Goal: Task Accomplishment & Management: Complete application form

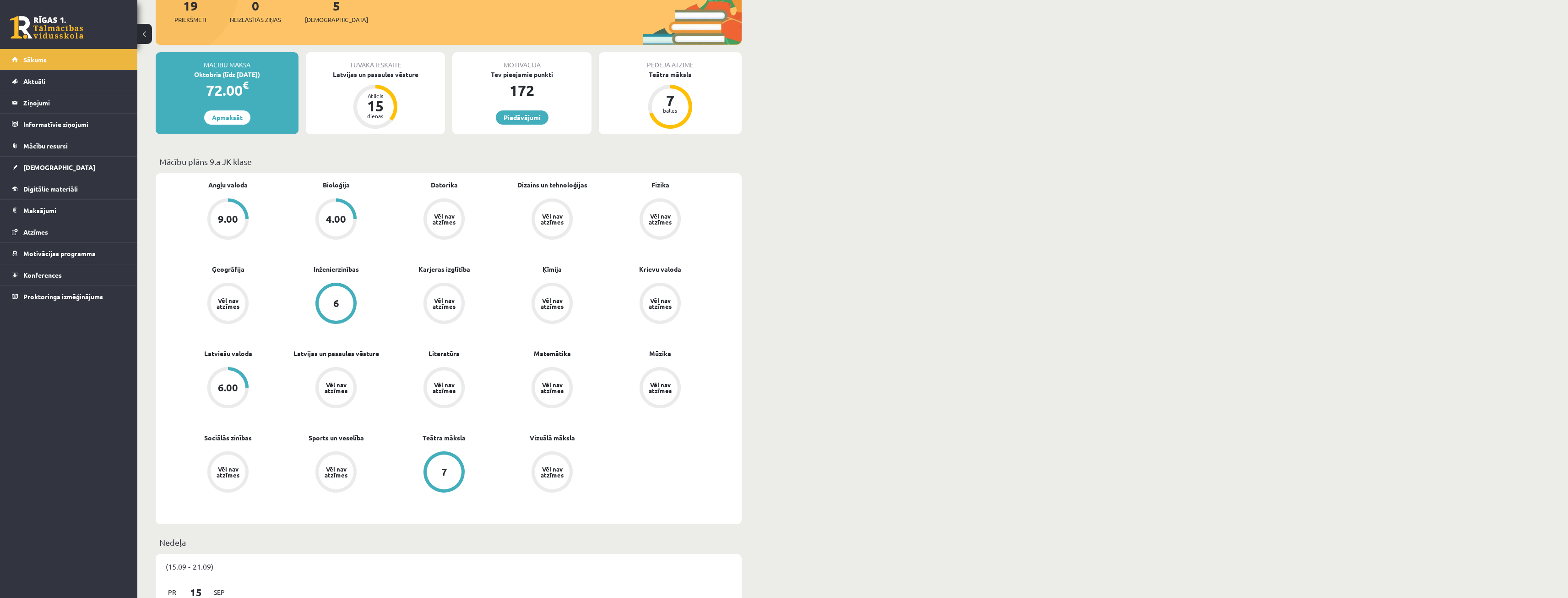
scroll to position [92, 0]
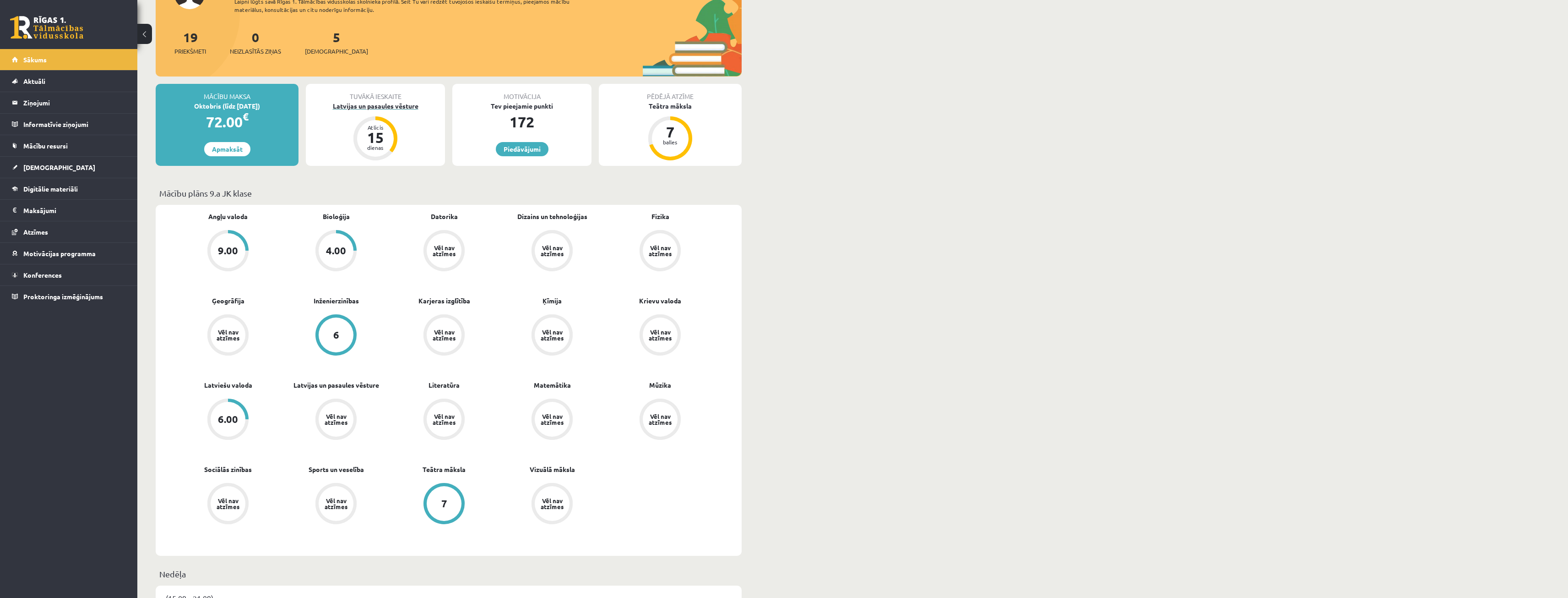
click at [398, 106] on div "Latvijas un pasaules vēsture" at bounding box center [376, 106] width 139 height 10
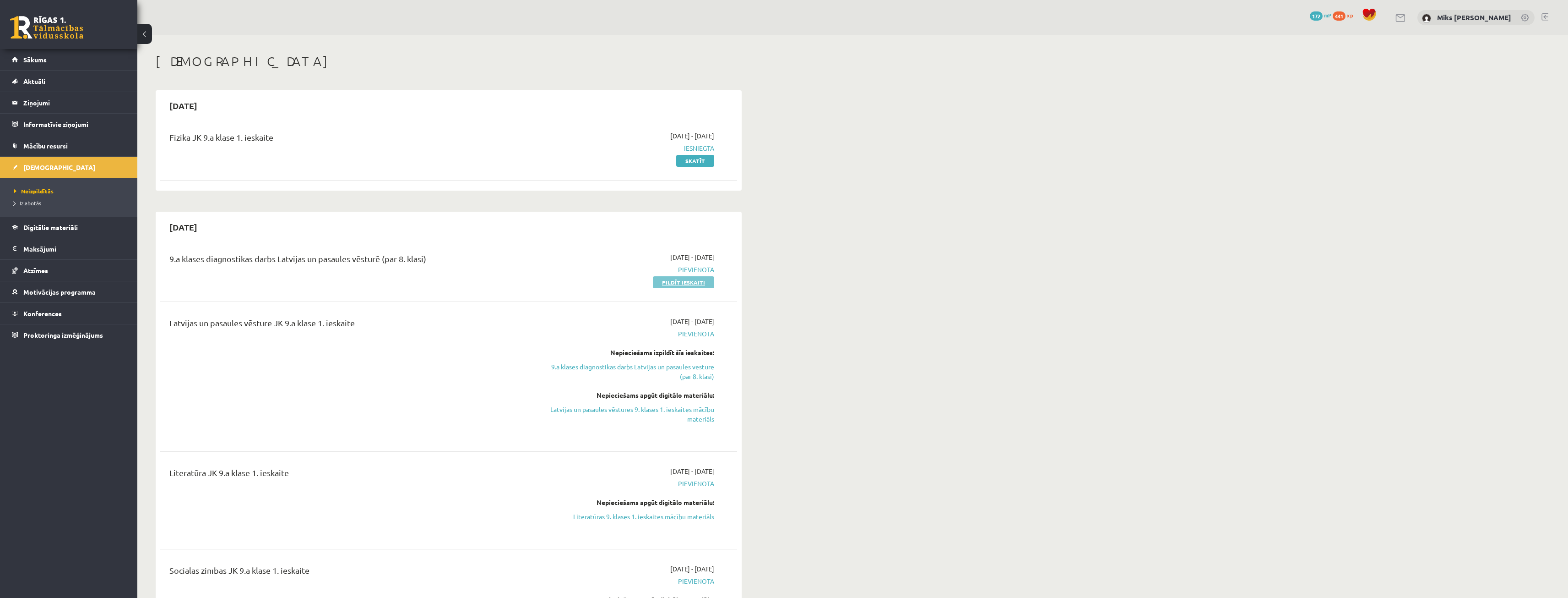
click at [708, 281] on link "Pildīt ieskaiti" at bounding box center [683, 282] width 61 height 12
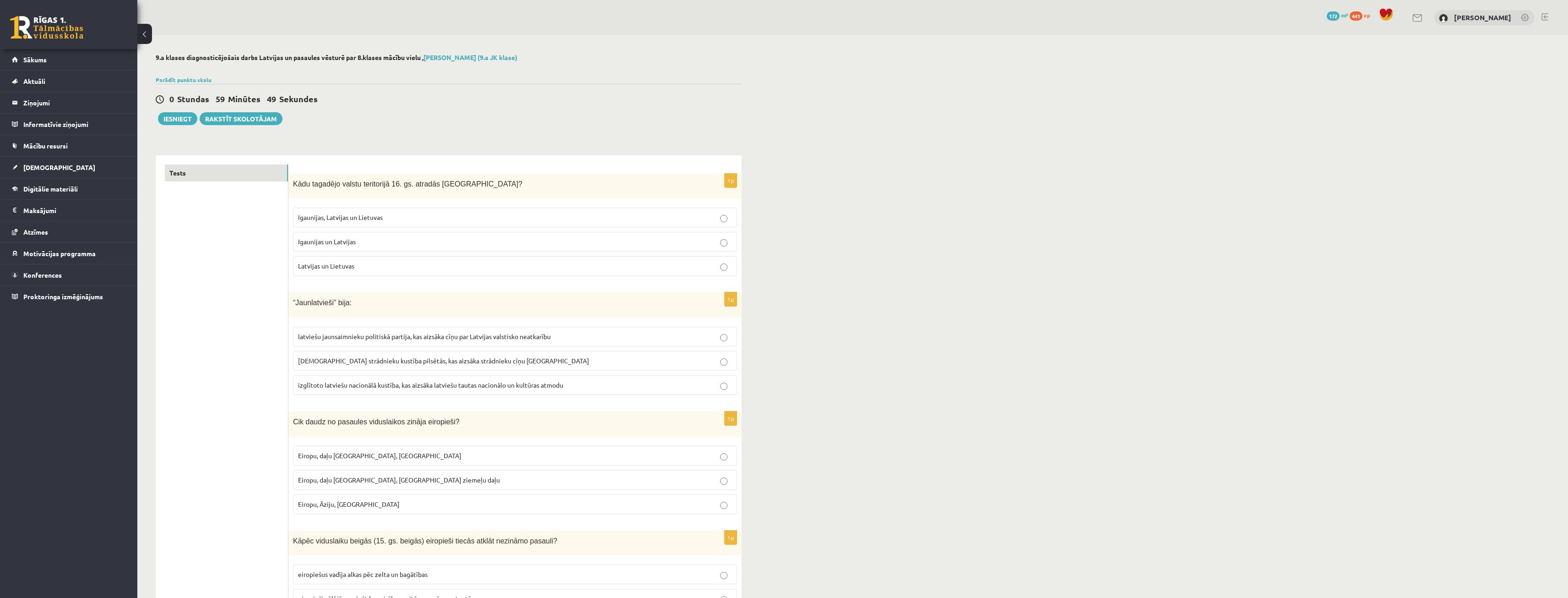
click at [369, 239] on p "Igaunijas un Latvijas" at bounding box center [514, 242] width 434 height 10
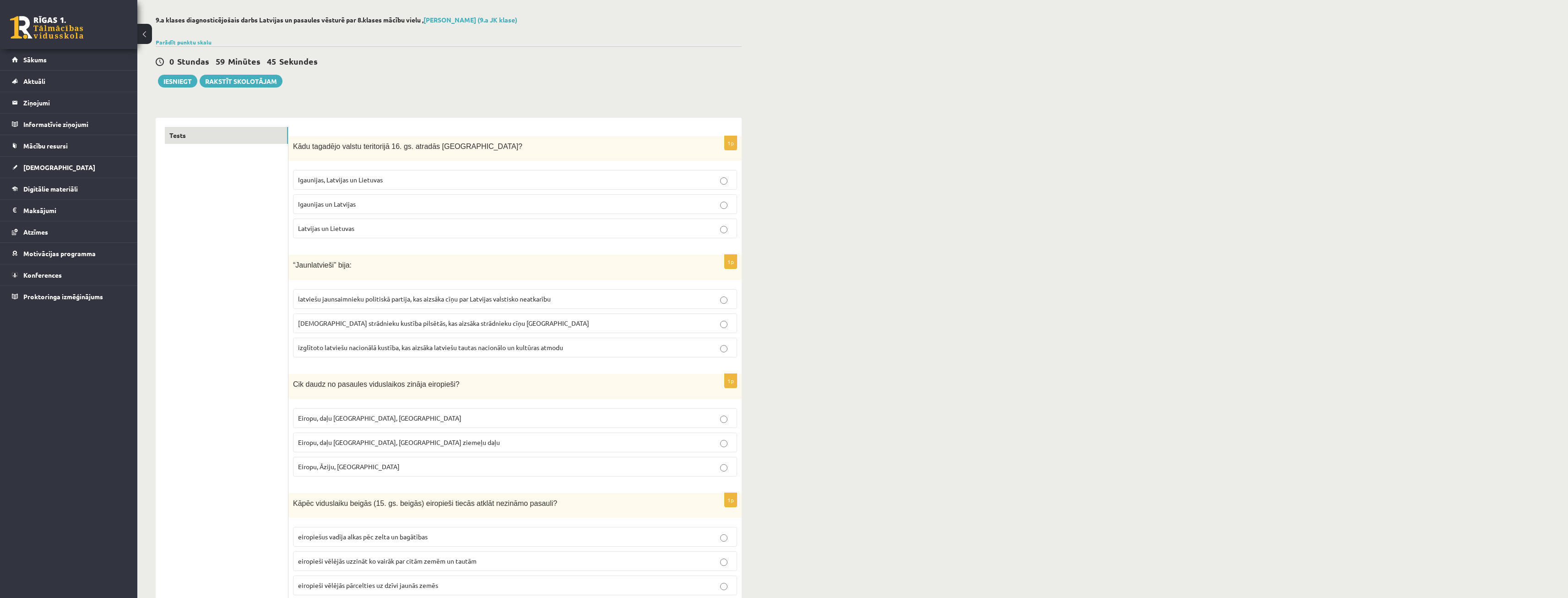
scroll to position [46, 0]
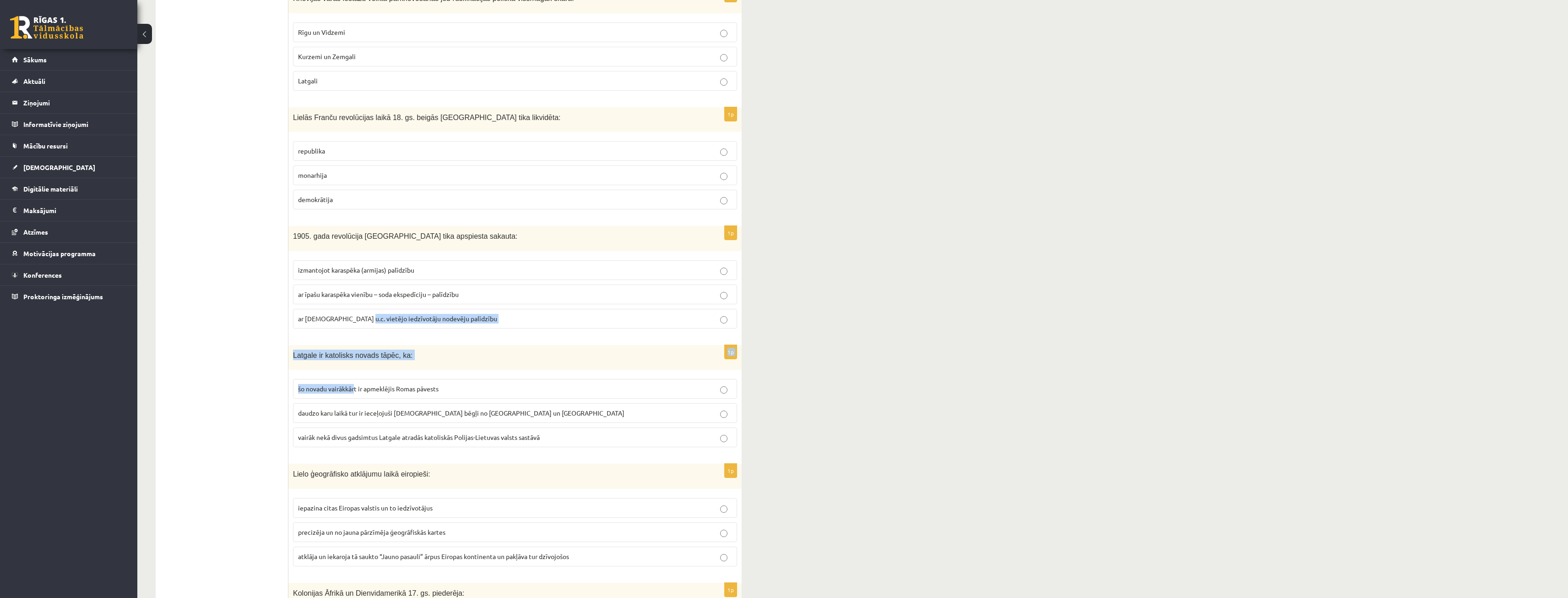
scroll to position [3180, 0]
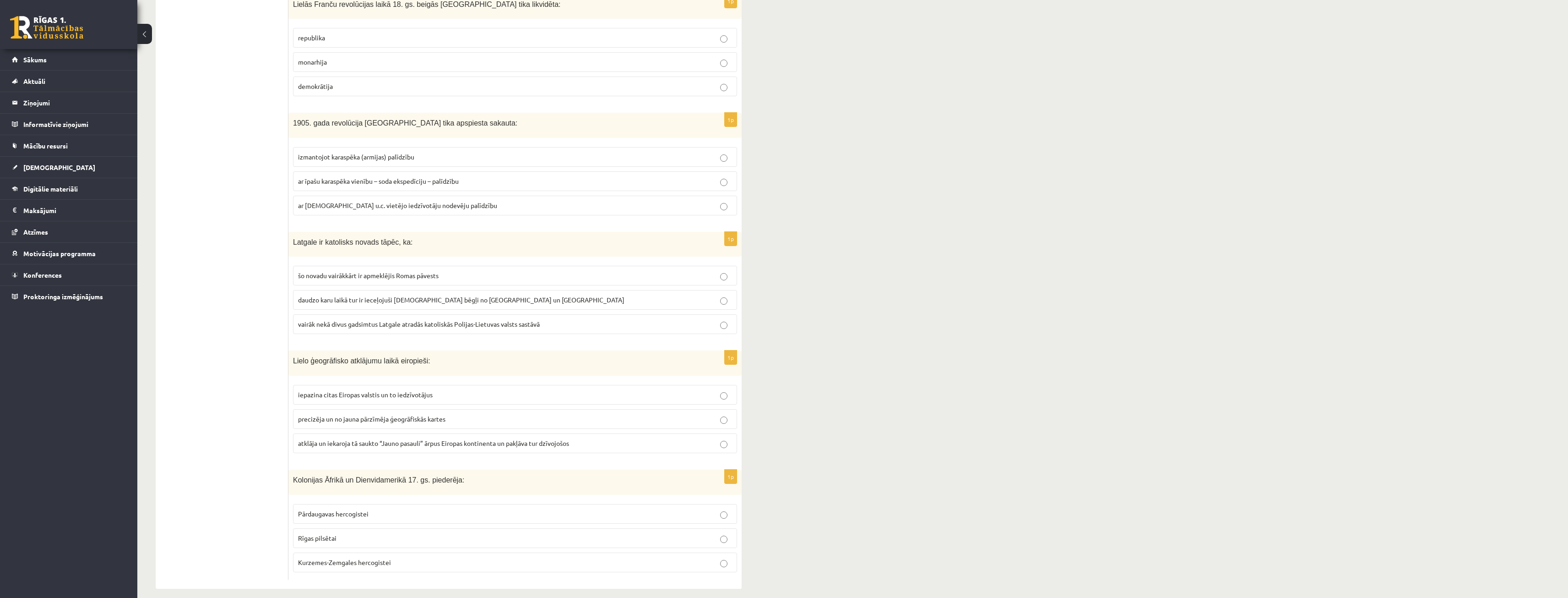
click at [355, 558] on label "Kurzemes-Zemgales hercogistei" at bounding box center [515, 562] width 444 height 19
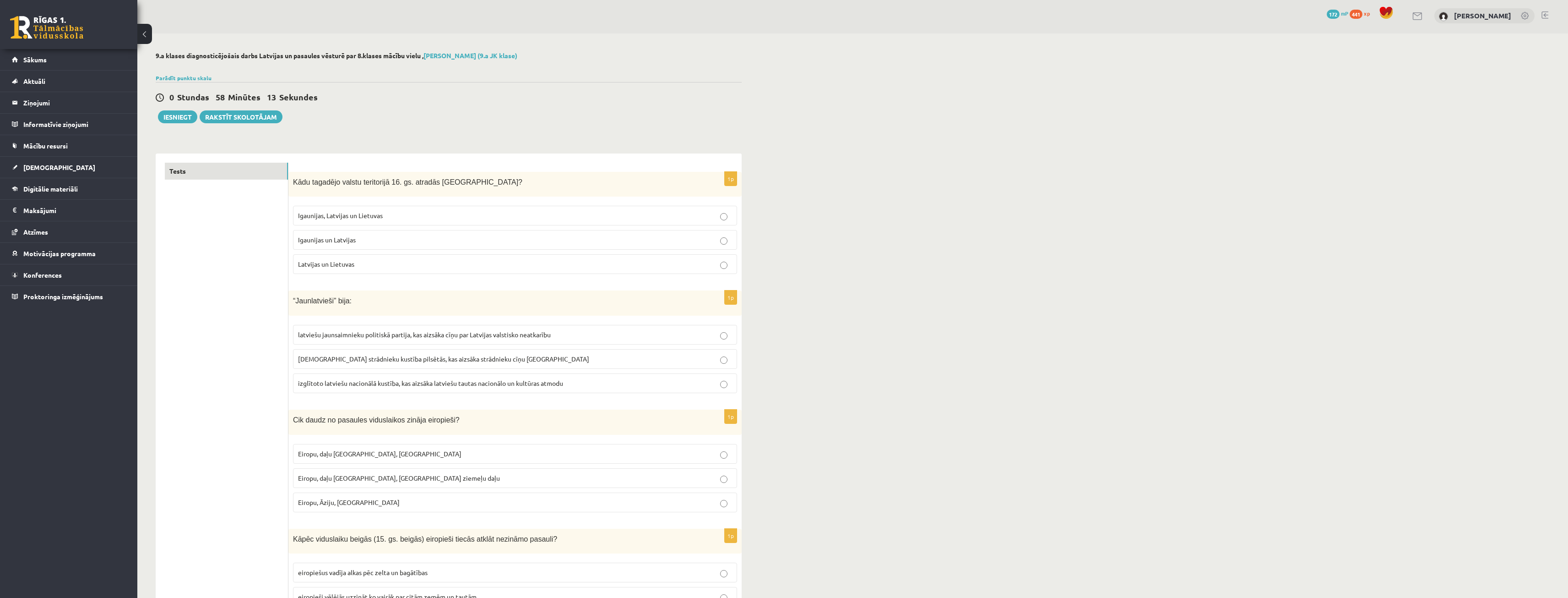
scroll to position [0, 0]
click at [190, 81] on link "Parādīt punktu skalu" at bounding box center [183, 79] width 56 height 8
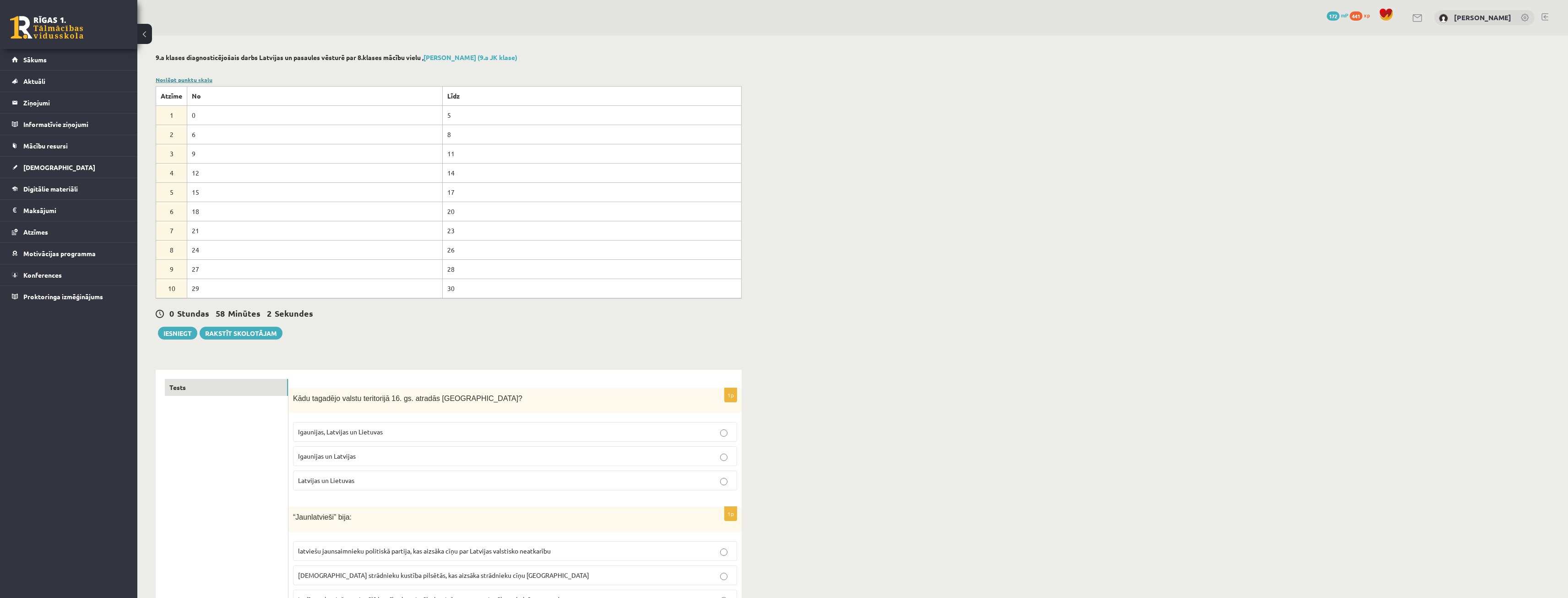
click at [190, 80] on link "Noslēpt punktu skalu" at bounding box center [184, 79] width 57 height 8
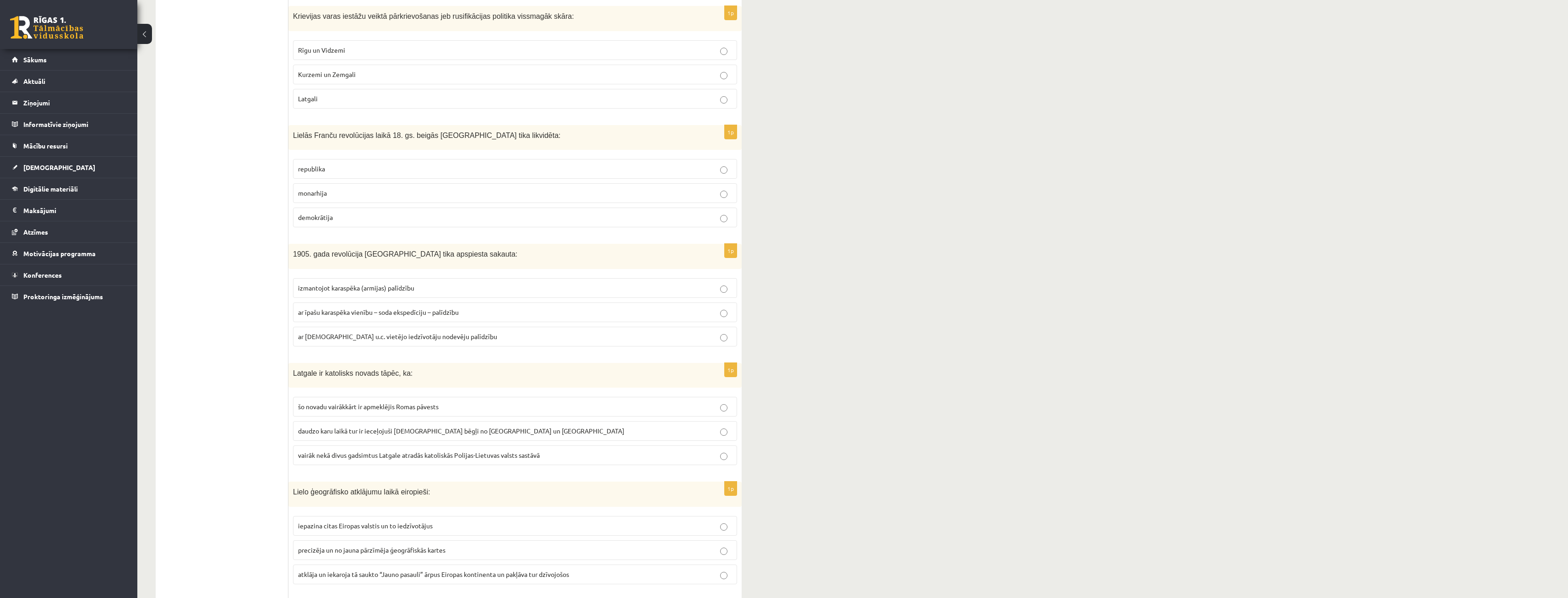
scroll to position [3043, 0]
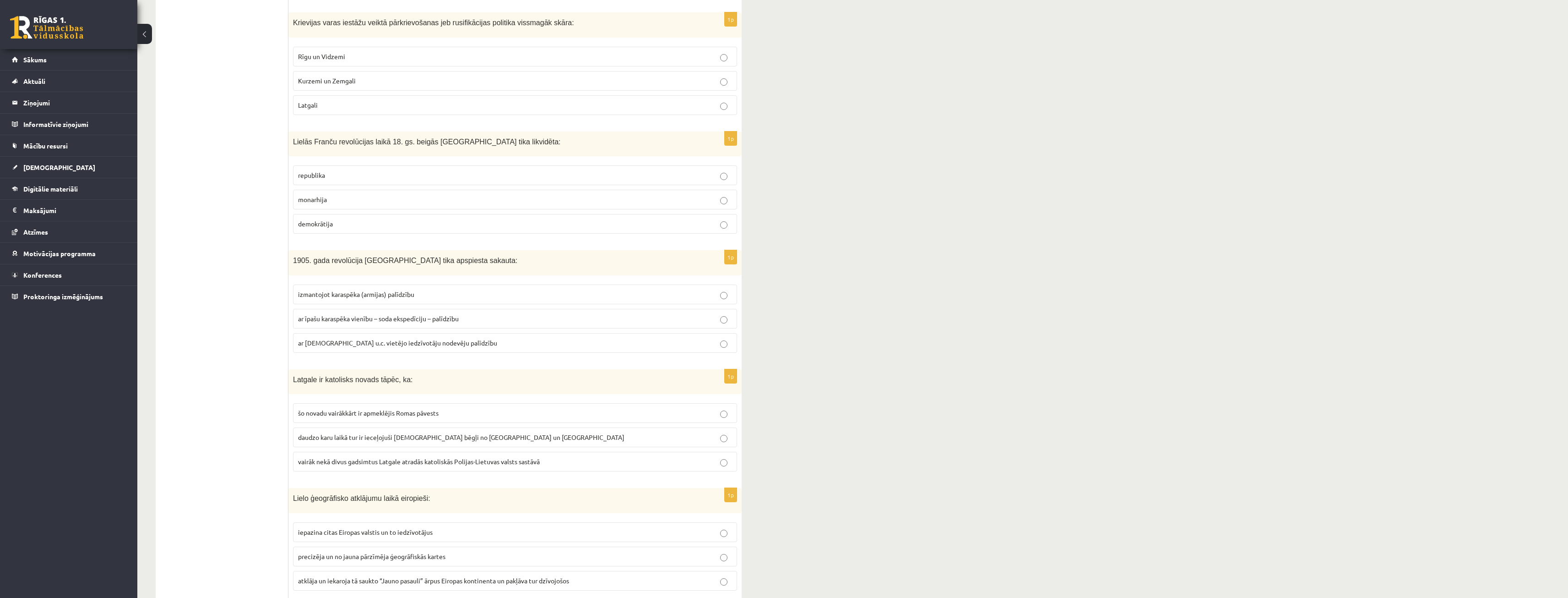
click at [362, 100] on p "Latgali" at bounding box center [514, 105] width 434 height 10
click at [362, 214] on label "demokrātija" at bounding box center [515, 224] width 444 height 19
click at [360, 194] on p "monarhija" at bounding box center [514, 199] width 434 height 10
click at [434, 338] on p "ar latviešu u.c. vietējo iedzīvotāju nodevēju palīdzību" at bounding box center [514, 343] width 434 height 10
click at [535, 438] on label "daudzo karu laikā tur ir ieceļojuši katoļu bēgļi no Lietuvas un Polijas" at bounding box center [515, 437] width 444 height 19
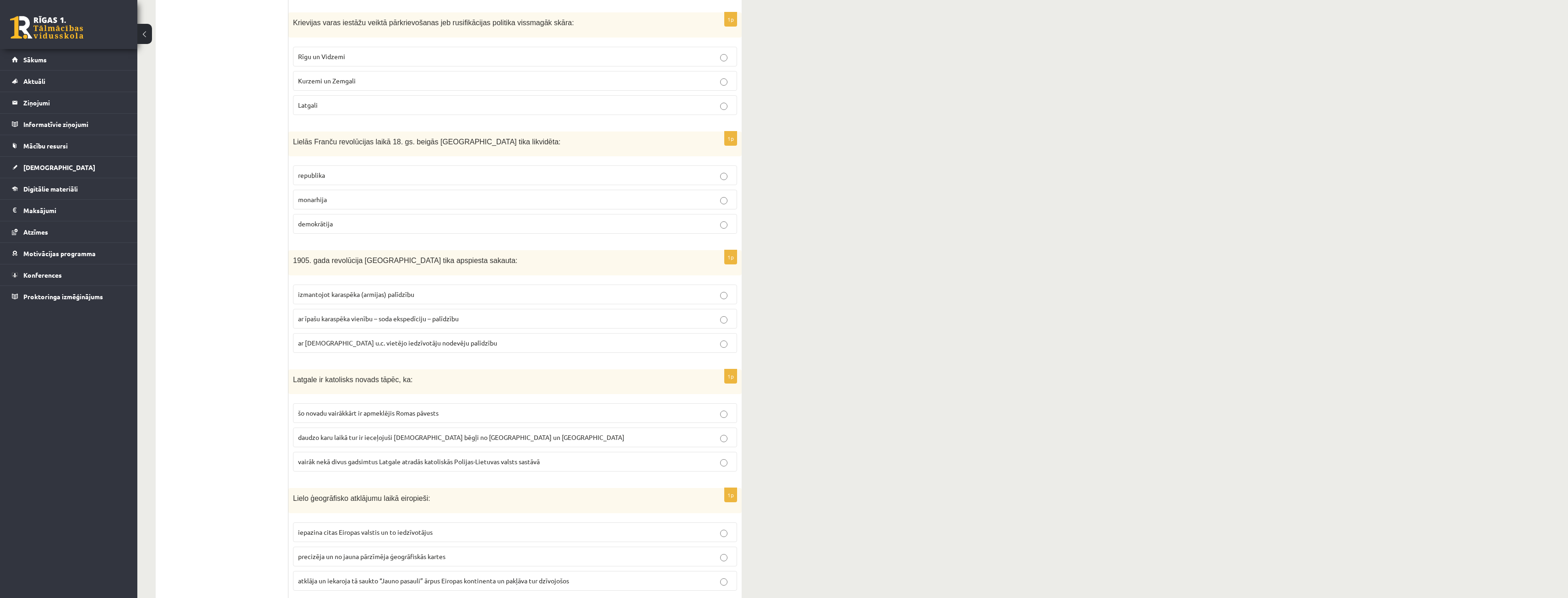
click at [538, 434] on label "daudzo karu laikā tur ir ieceļojuši katoļu bēgļi no Lietuvas un Polijas" at bounding box center [515, 437] width 444 height 19
click at [539, 435] on label "daudzo karu laikā tur ir ieceļojuši katoļu bēgļi no Lietuvas un Polijas" at bounding box center [515, 437] width 444 height 19
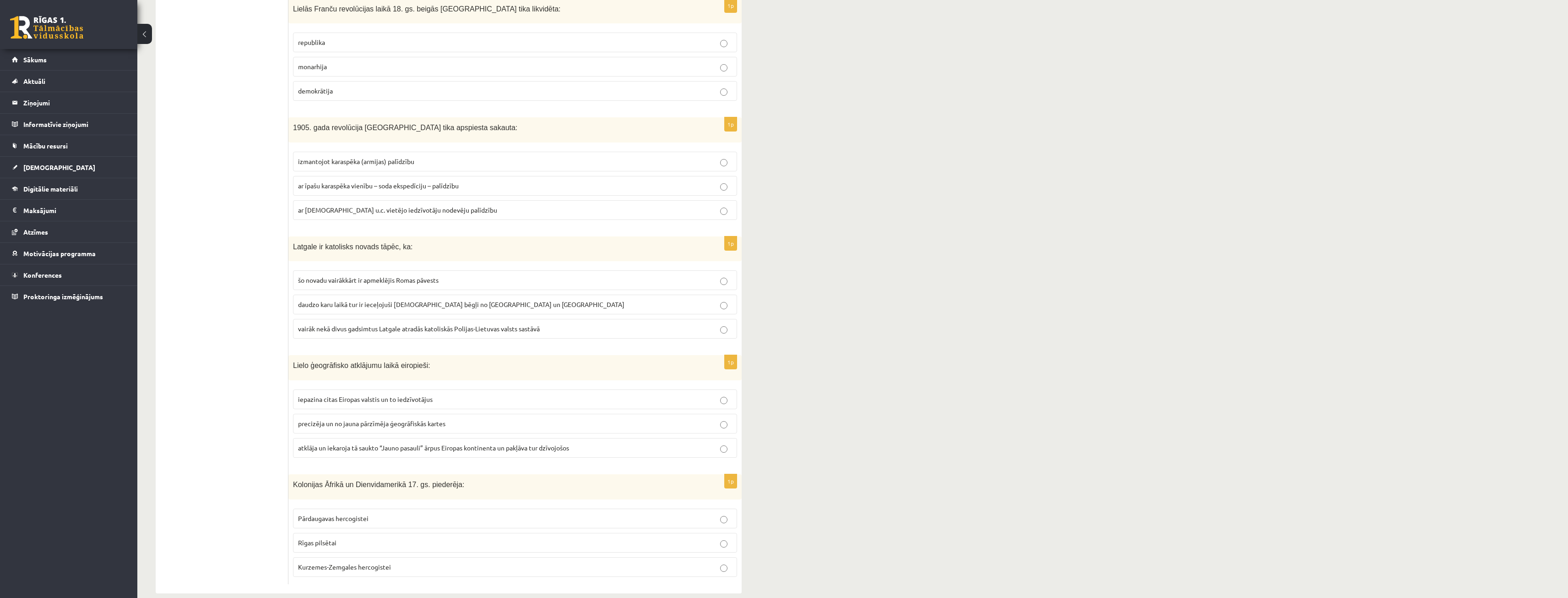
scroll to position [3180, 0]
click at [527, 439] on span "atklāja un iekaroja tā saukto “Jauno pasauli” ārpus Eiropas kontinenta un pakļā…" at bounding box center [433, 443] width 271 height 8
click at [528, 420] on fieldset "iepazina citas Eiropas valstis un to iedzīvotājus precizēja un no jauna pārzīmē…" at bounding box center [515, 417] width 444 height 76
click at [526, 415] on label "precizēja un no jauna pārzīmēja ģeogrāfiskās kartes" at bounding box center [515, 419] width 444 height 19
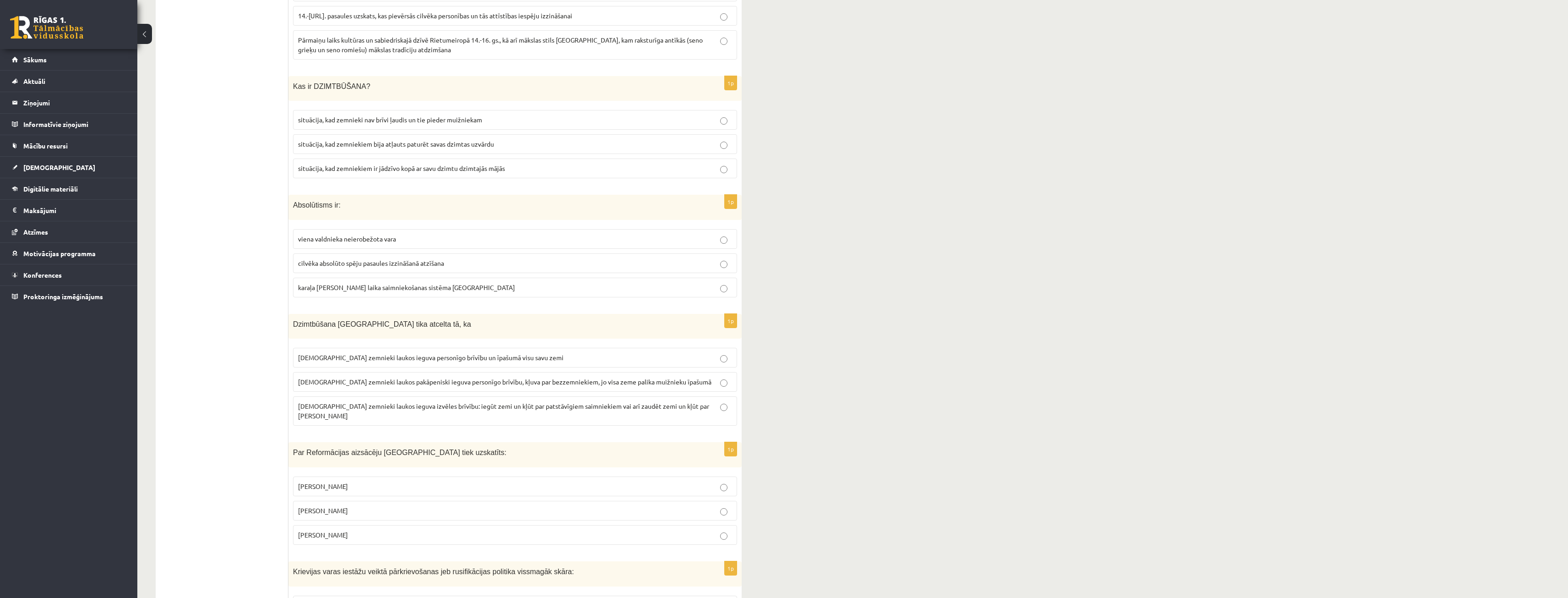
scroll to position [2493, 0]
click at [332, 483] on p "Kristofors Kolumbs" at bounding box center [514, 487] width 434 height 10
click at [305, 383] on span "latviešu zemnieki laukos pakāpeniski ieguva personīgo brīvību, kļuva par bezzem…" at bounding box center [505, 383] width 414 height 8
click at [516, 292] on p "karaļa Luija XIV laika saimniekošanas sistēma Francijā" at bounding box center [514, 288] width 434 height 10
click at [357, 239] on span "viena valdnieka neierobežota vara" at bounding box center [346, 240] width 98 height 8
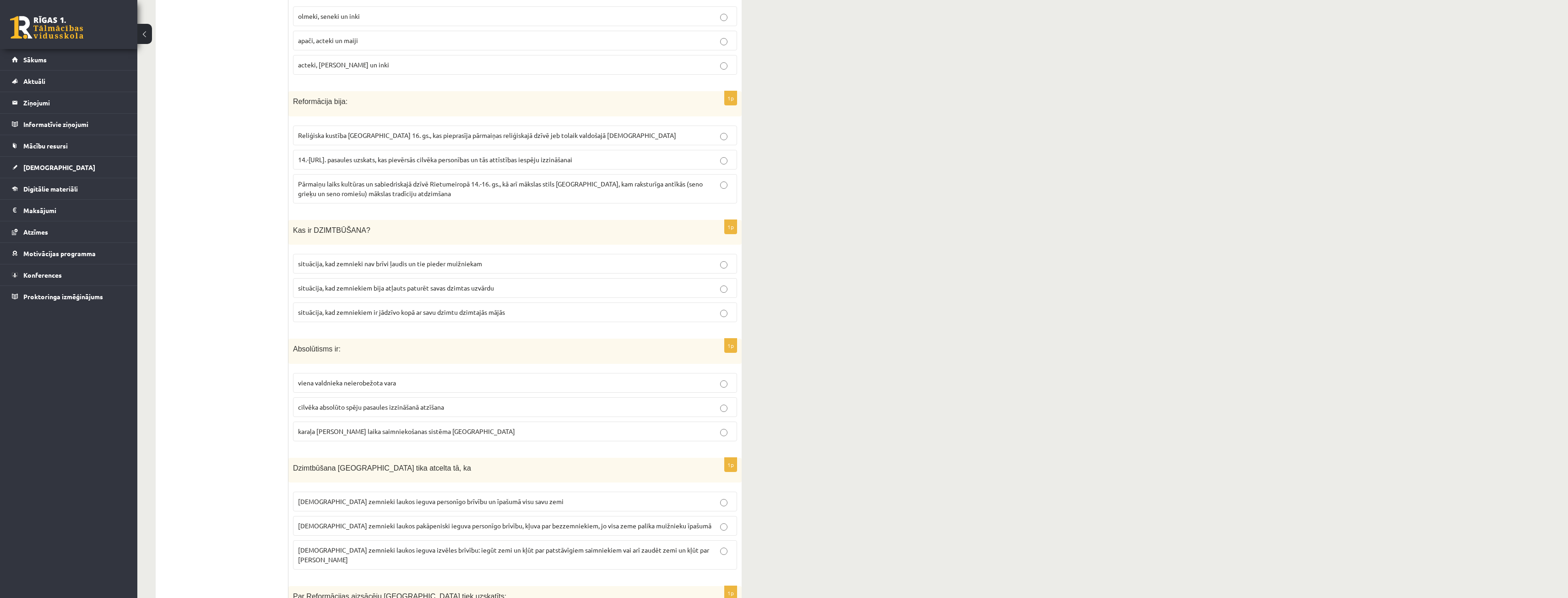
scroll to position [2310, 0]
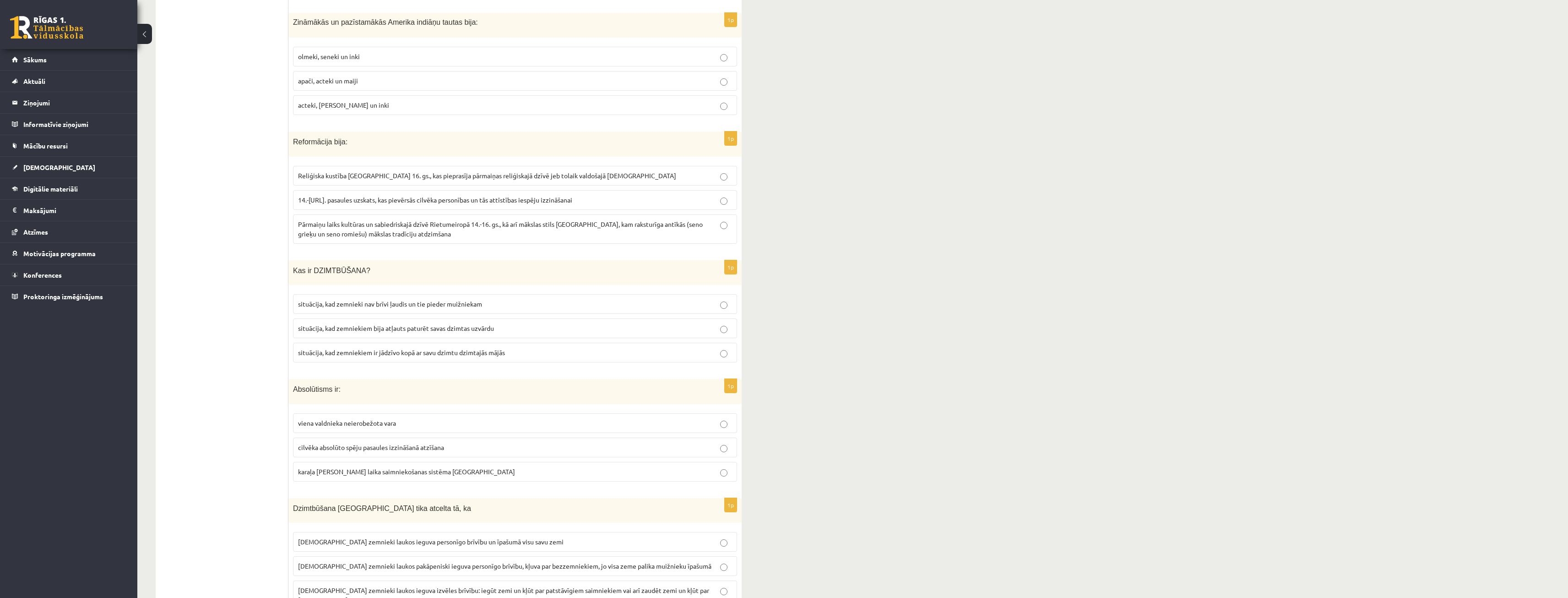
click at [383, 309] on p "situācija, kad zemnieki nav brīvi ļaudis un tie pieder muižniekam" at bounding box center [514, 304] width 434 height 10
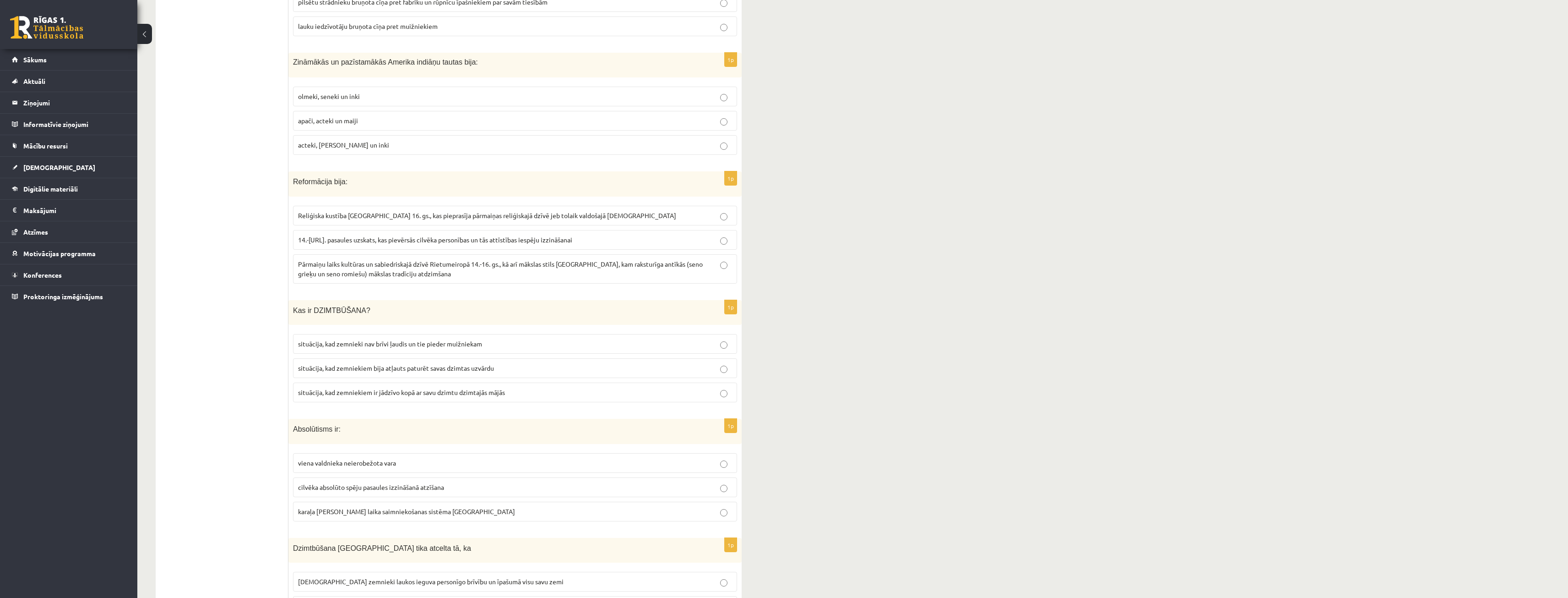
scroll to position [2264, 0]
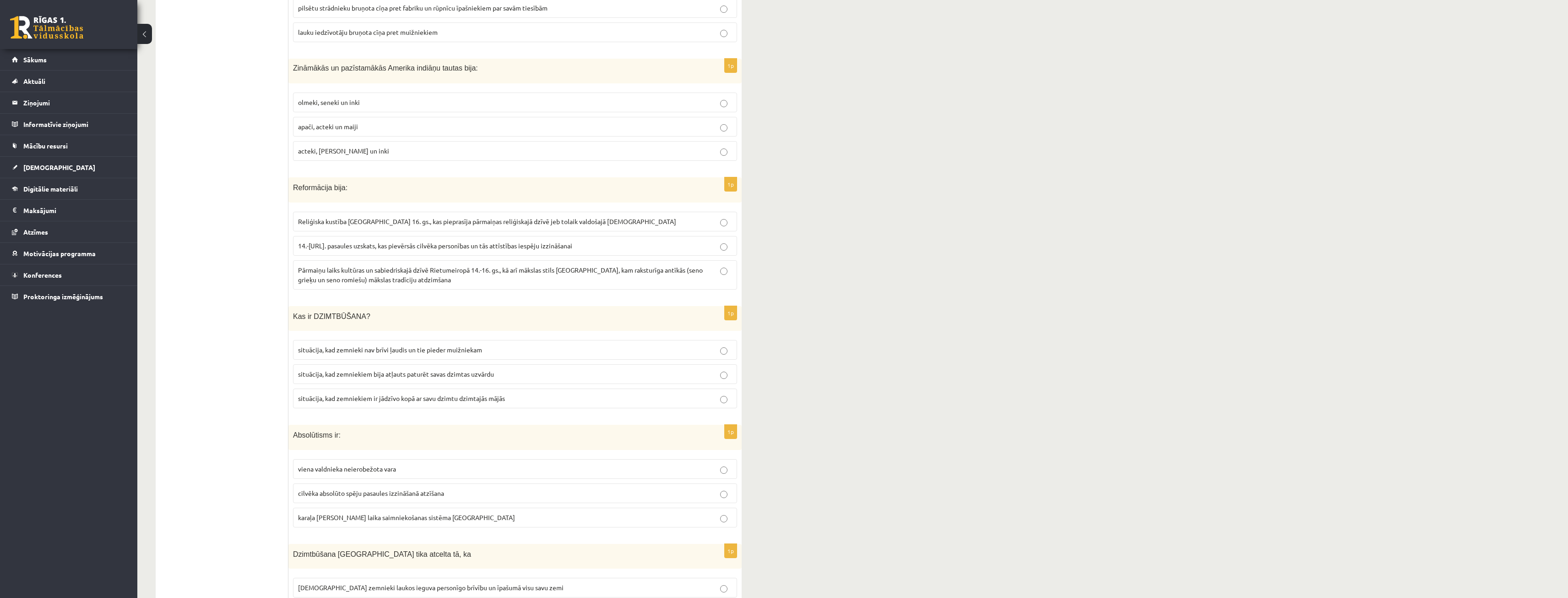
click at [355, 260] on label "Pārmaiņu laiks kultūras un sabiedriskajā dzīvē Rietumeiropā 14.-16. gs., kā arī…" at bounding box center [515, 275] width 444 height 29
click at [424, 119] on label "apači, acteki un maiji" at bounding box center [515, 126] width 444 height 19
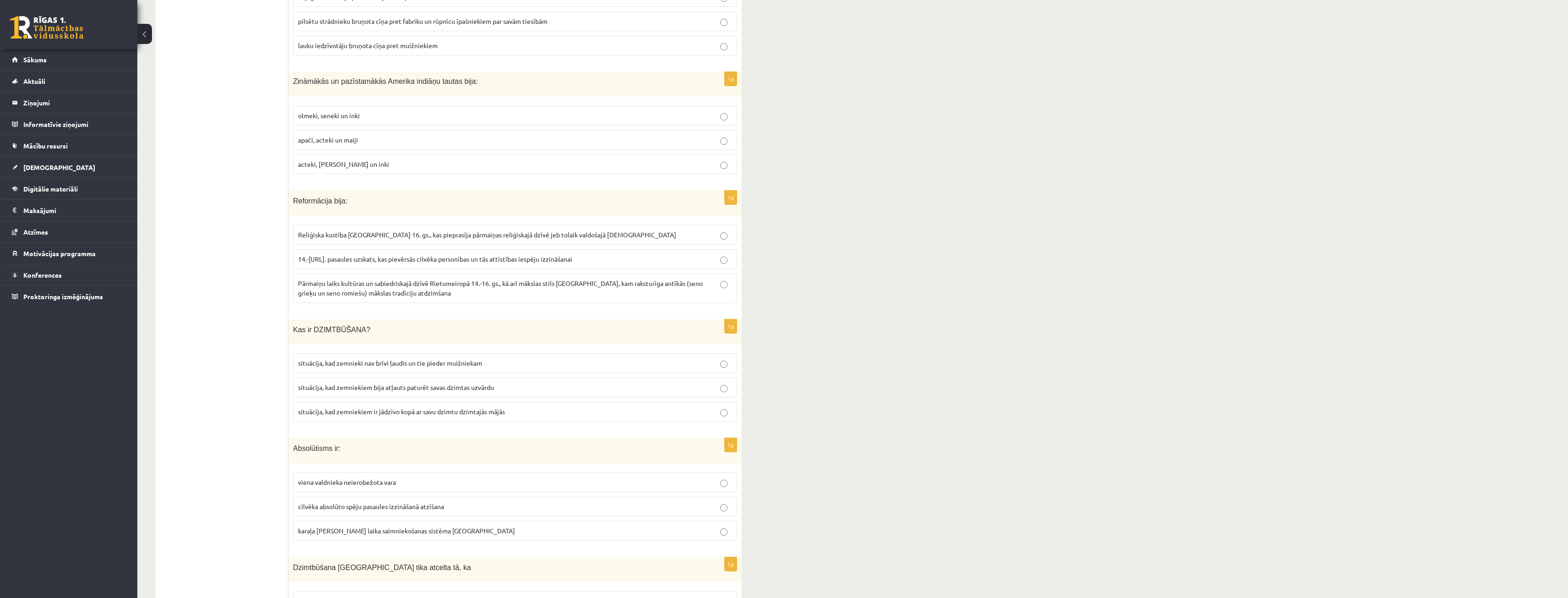
scroll to position [2081, 0]
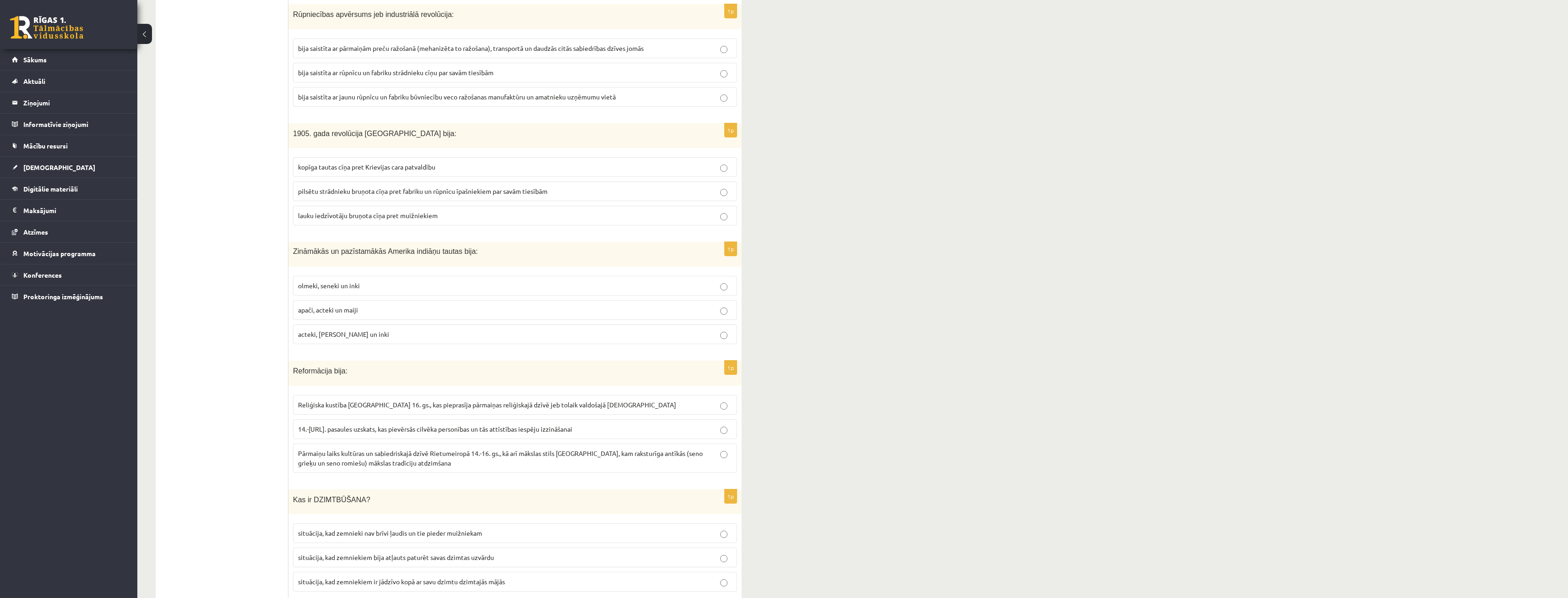
click at [460, 199] on label "pilsētu strādnieku bruņota cīņa pret fabriku un rūpnīcu īpašniekiem par savām t…" at bounding box center [515, 191] width 444 height 19
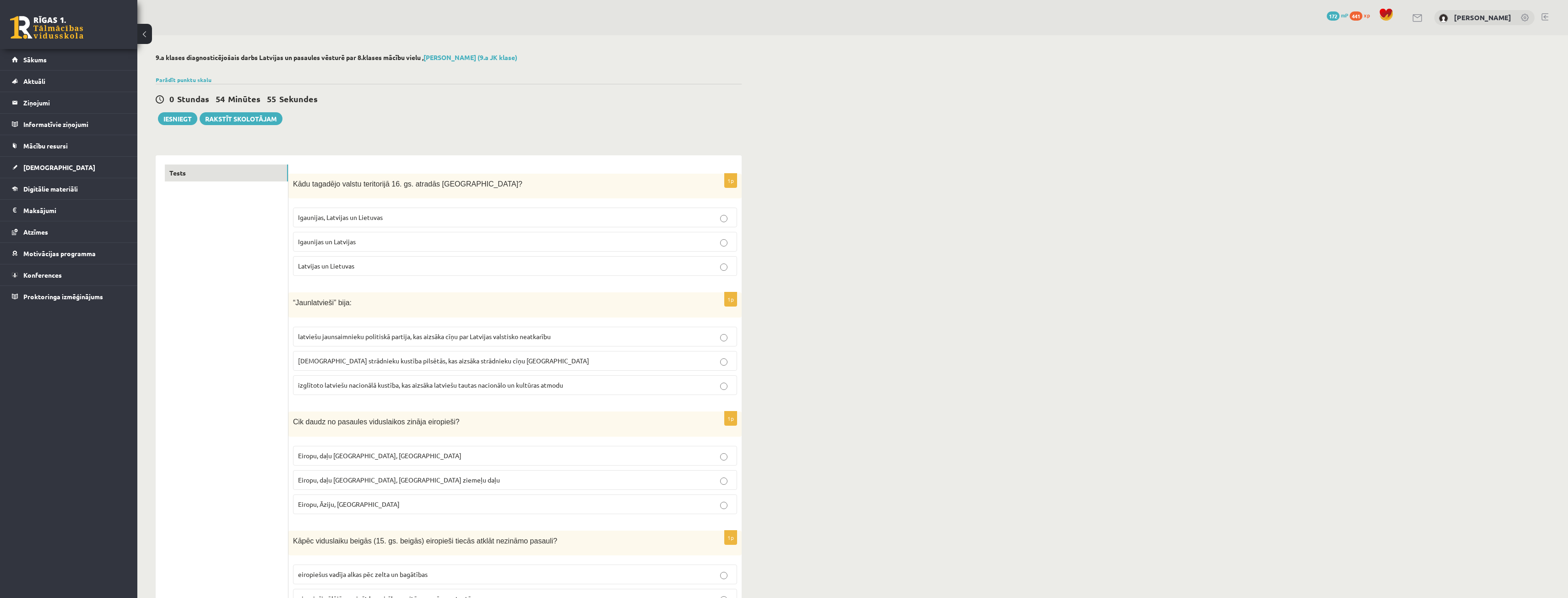
scroll to position [183, 0]
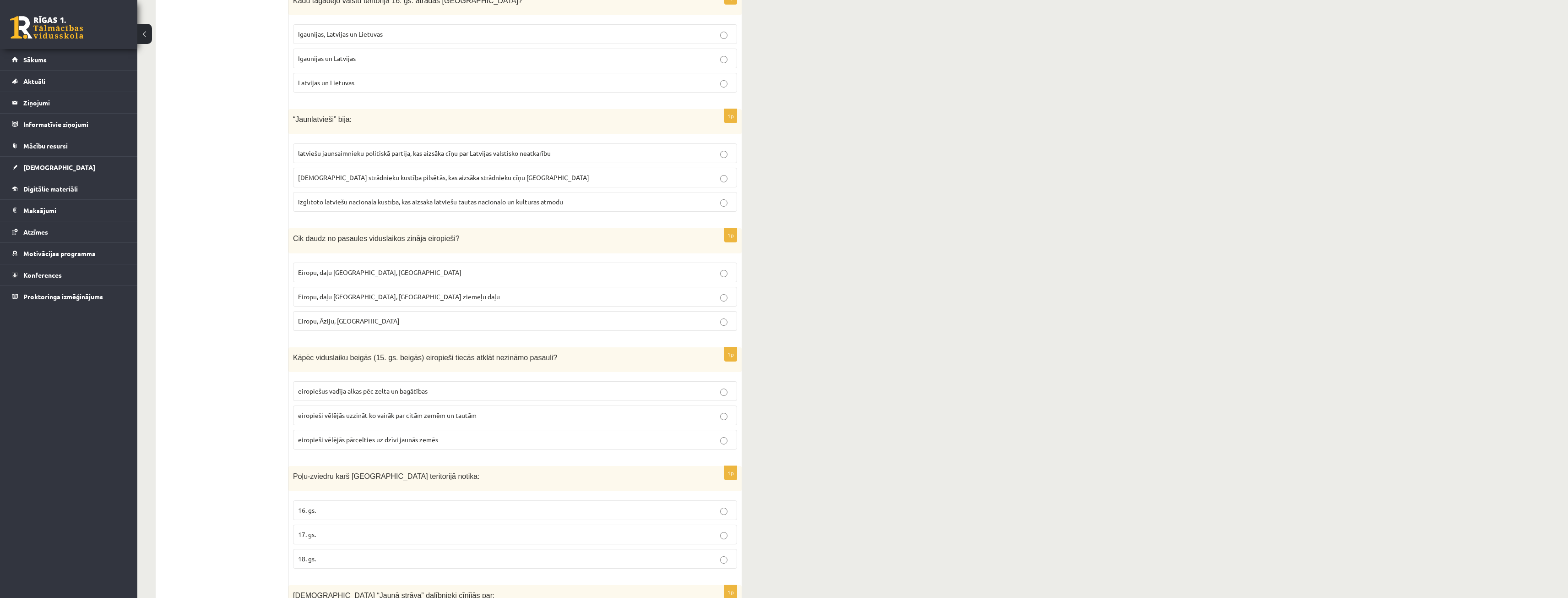
click at [374, 177] on span "latviešu strādnieku kustība pilsētās, kas aizsāka strādnieku cīņu Latvijā" at bounding box center [443, 177] width 291 height 8
click at [406, 271] on p "Eiropu, daļu Āfrikas, Austrāliju" at bounding box center [514, 272] width 434 height 10
click at [378, 433] on label "eiropieši vēlējās pārcelties uz dzīvi jaunās zemēs" at bounding box center [515, 440] width 444 height 19
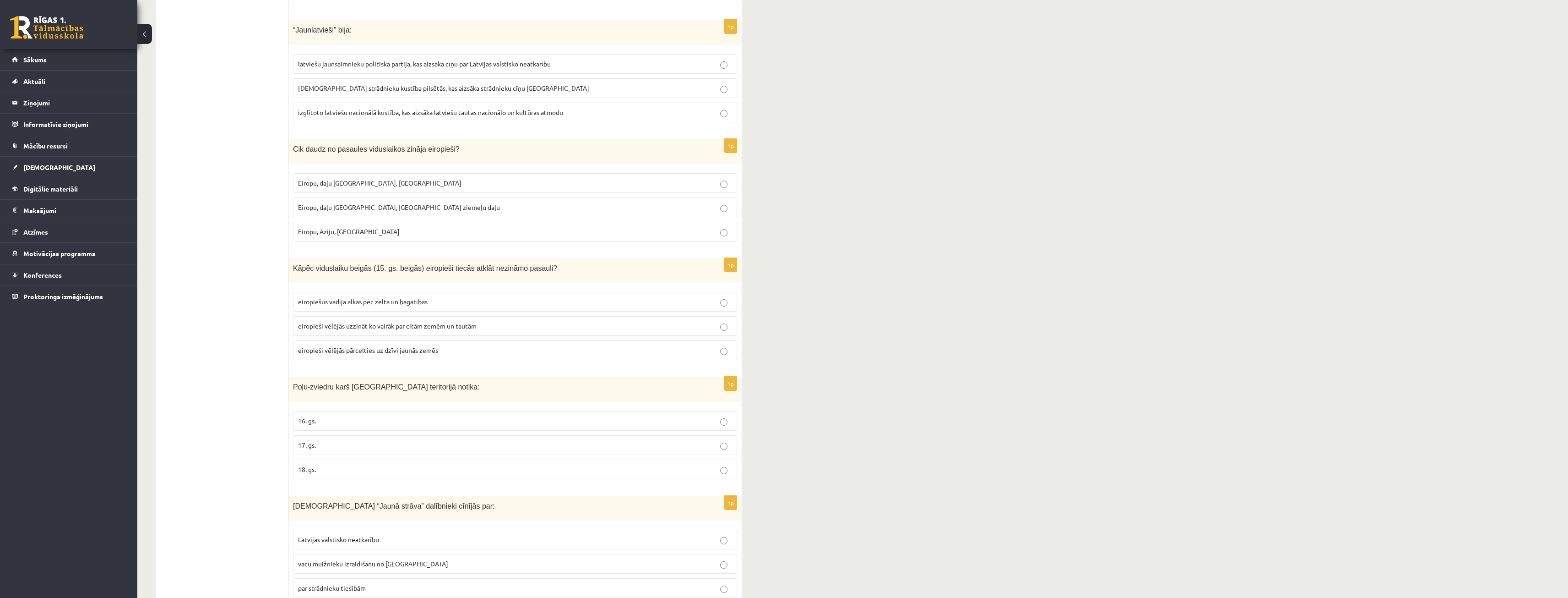
scroll to position [275, 0]
click at [326, 446] on p "17. gs." at bounding box center [514, 442] width 434 height 10
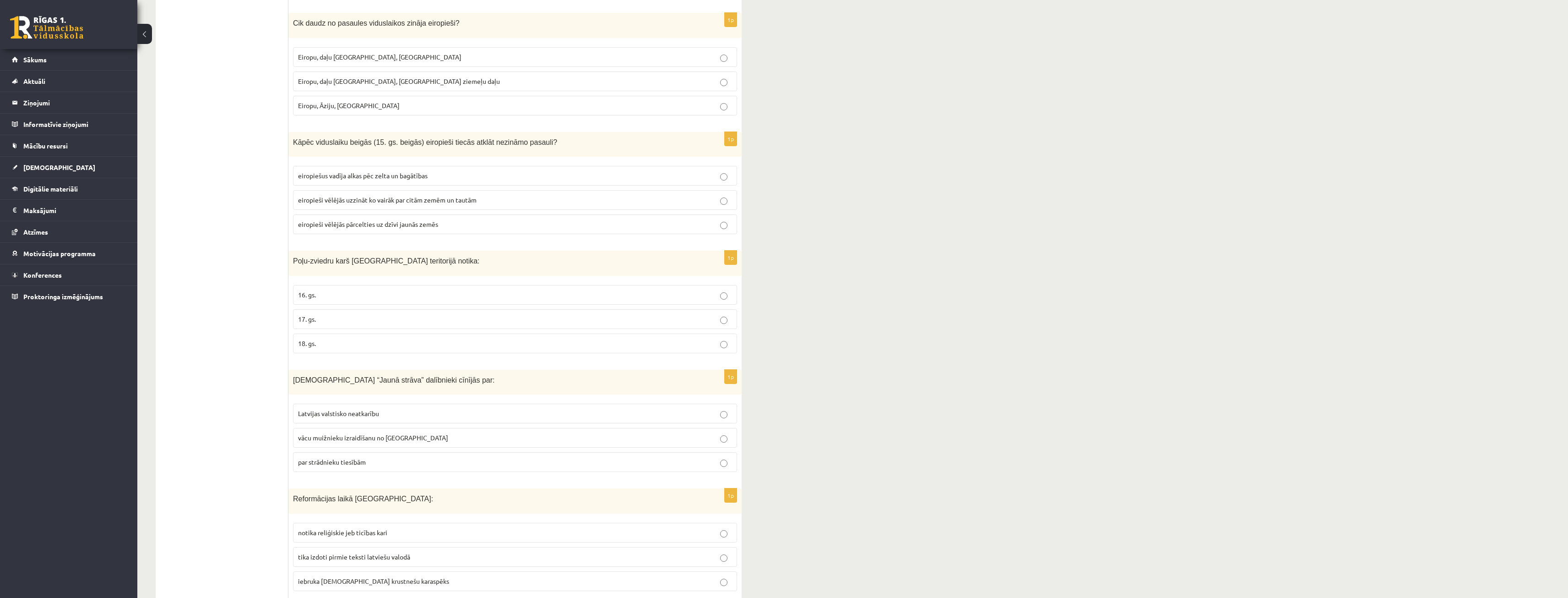
scroll to position [413, 0]
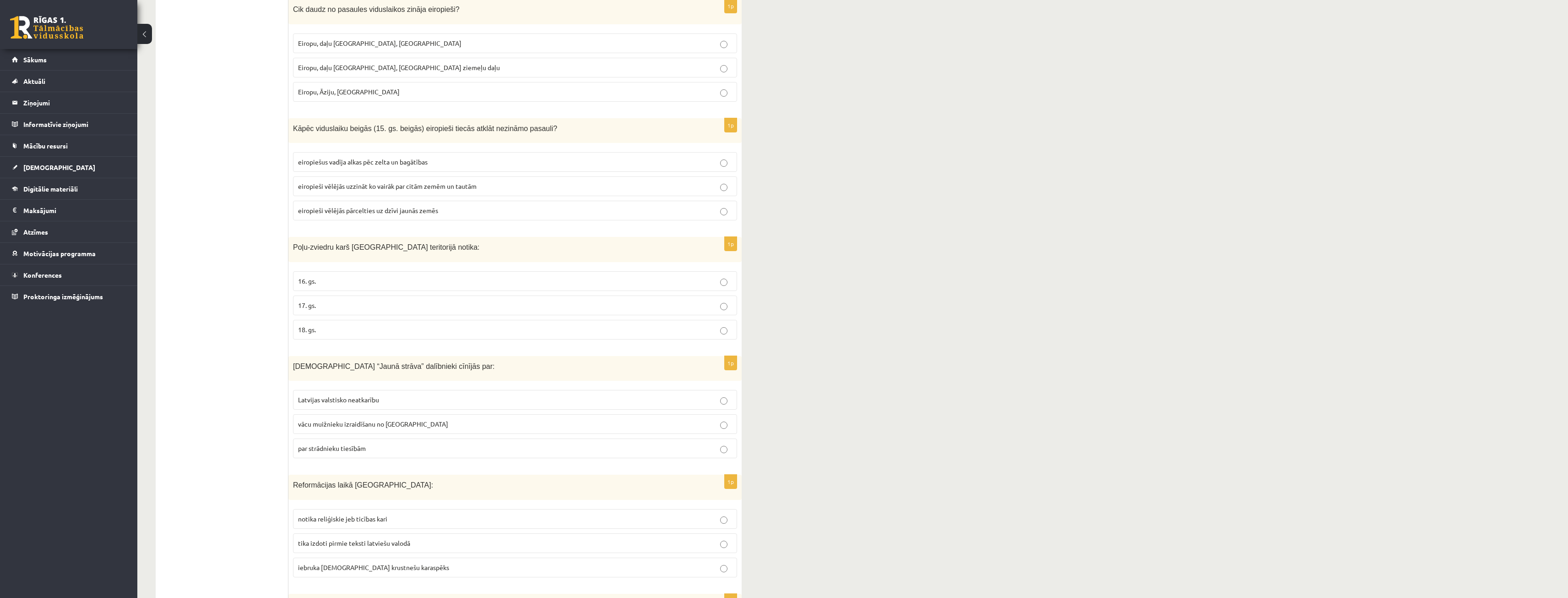
click at [358, 426] on span "vācu muižnieku izraidīšanu no Latvijas" at bounding box center [373, 424] width 150 height 8
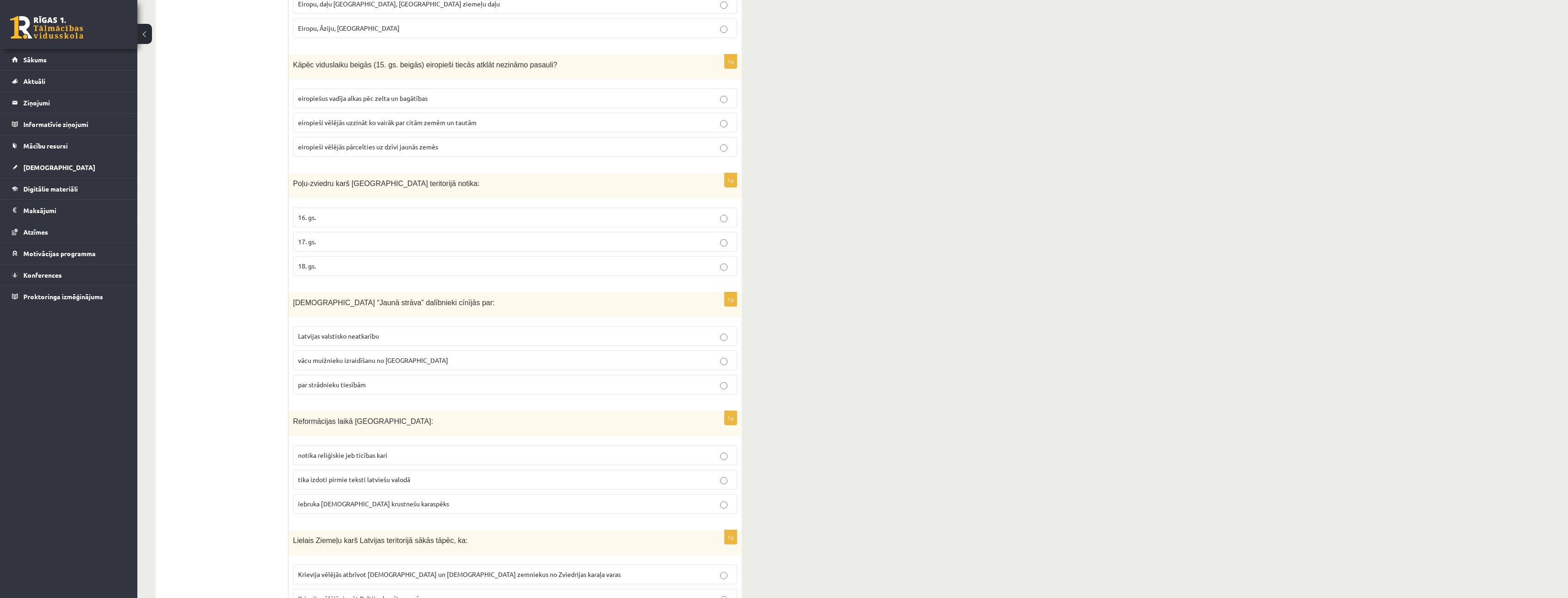
scroll to position [504, 0]
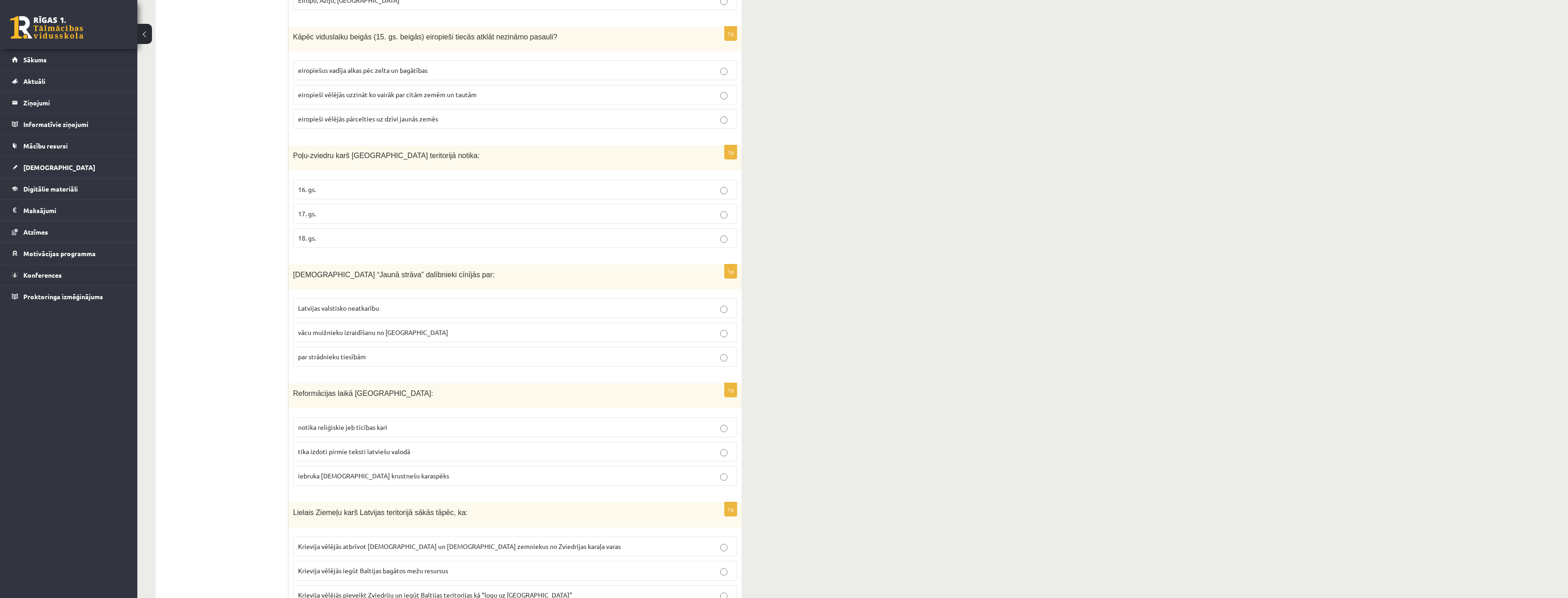
click at [500, 474] on p "iebruka vācu krustnešu karaspēks" at bounding box center [514, 476] width 434 height 10
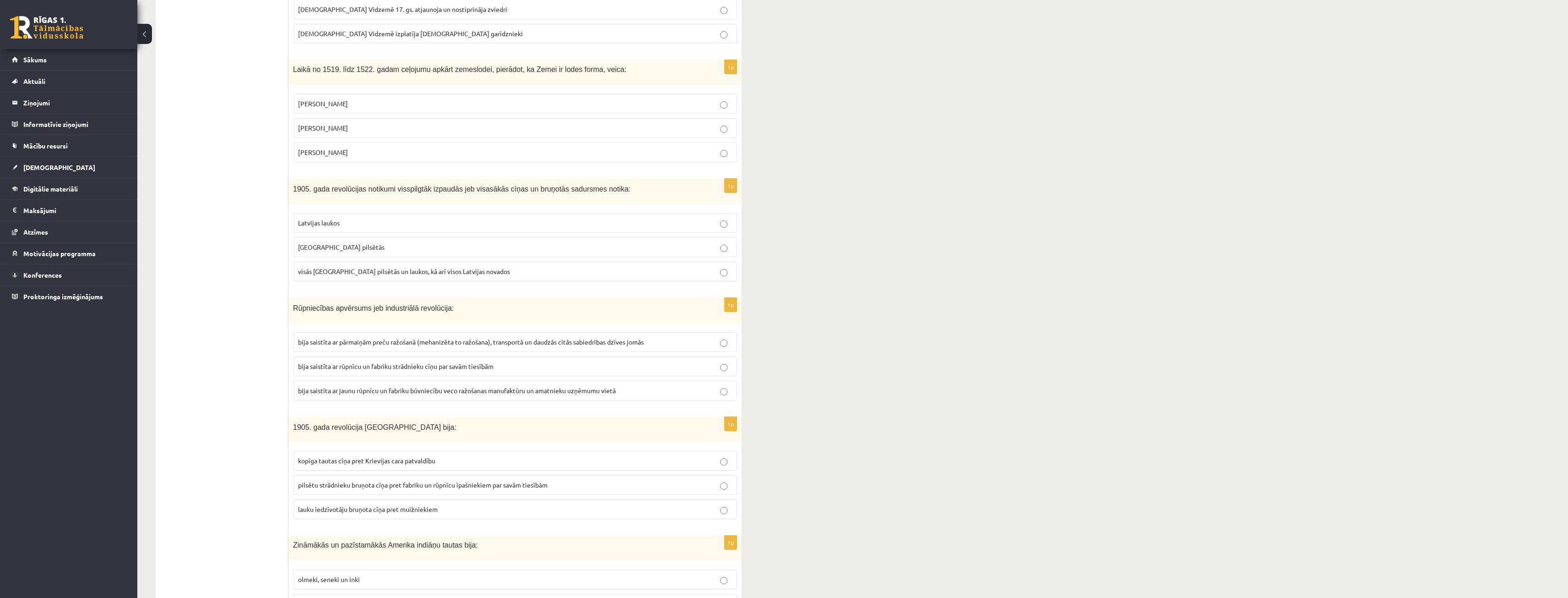
scroll to position [1786, 0]
click at [446, 345] on span "bija saistīta ar pārmaiņām preču ražošanā (mehanizēta to ražošana), transportā …" at bounding box center [471, 342] width 346 height 8
click at [464, 279] on label "visās Latvijas pilsētās un laukos, kā arī visos Latvijas novados" at bounding box center [515, 272] width 444 height 19
click at [355, 249] on p "Latvijas pilsētās" at bounding box center [514, 248] width 434 height 10
click at [364, 267] on p "visās Latvijas pilsētās un laukos, kā arī visos Latvijas novados" at bounding box center [514, 272] width 434 height 10
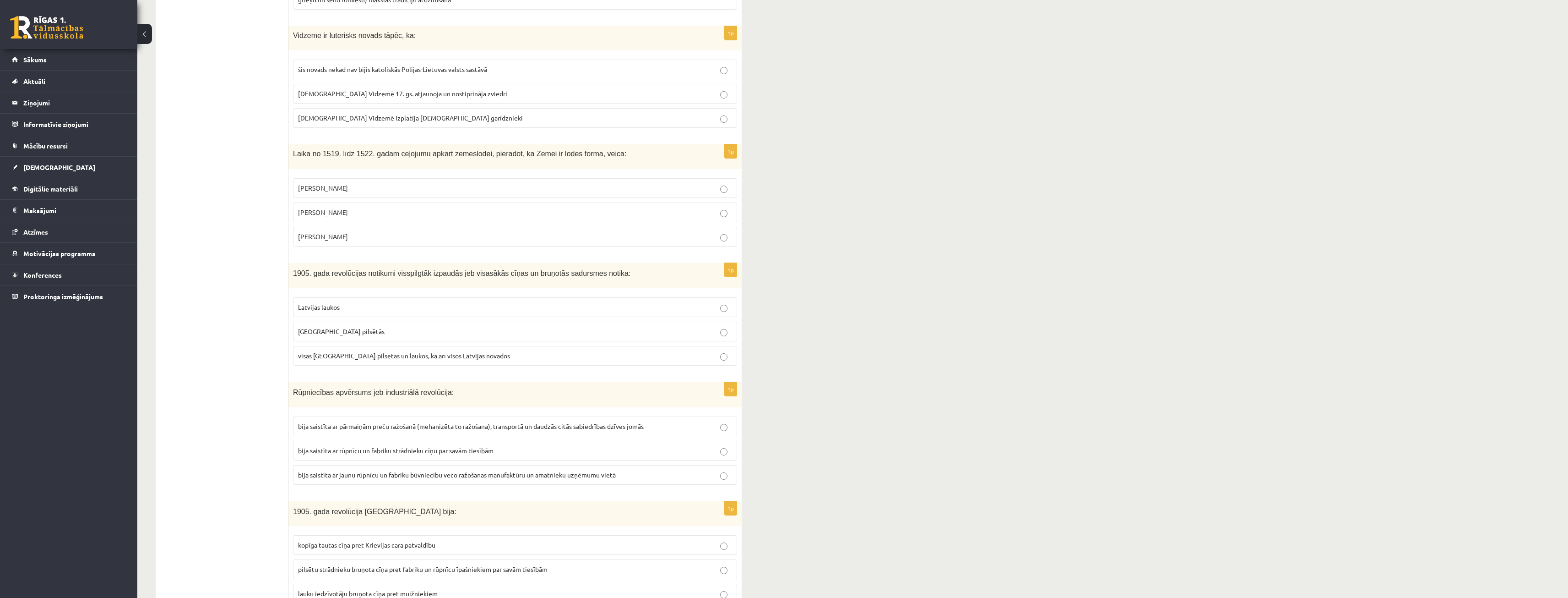
scroll to position [1695, 0]
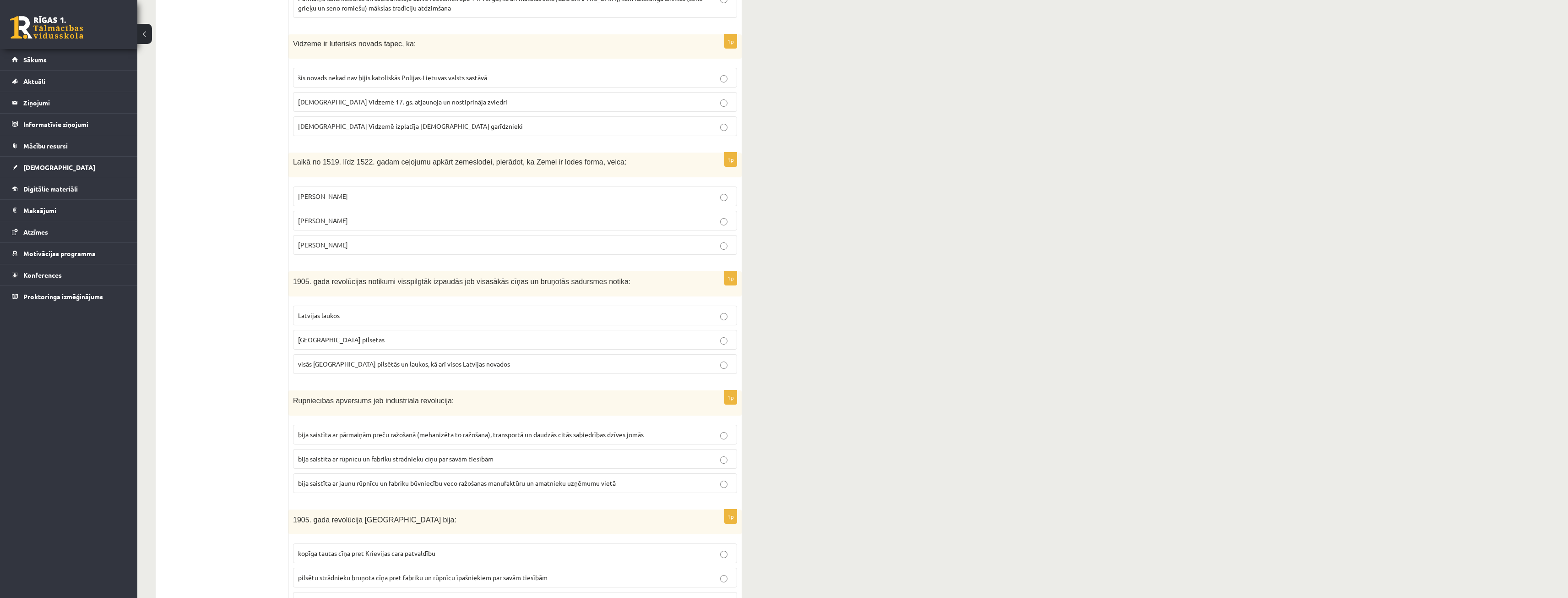
click at [377, 249] on p "Fernans Magelāns" at bounding box center [514, 245] width 434 height 10
click at [373, 225] on p "Vasko de Gama" at bounding box center [514, 221] width 434 height 10
click at [366, 200] on p "Kristofors Kolumbs" at bounding box center [514, 197] width 434 height 10
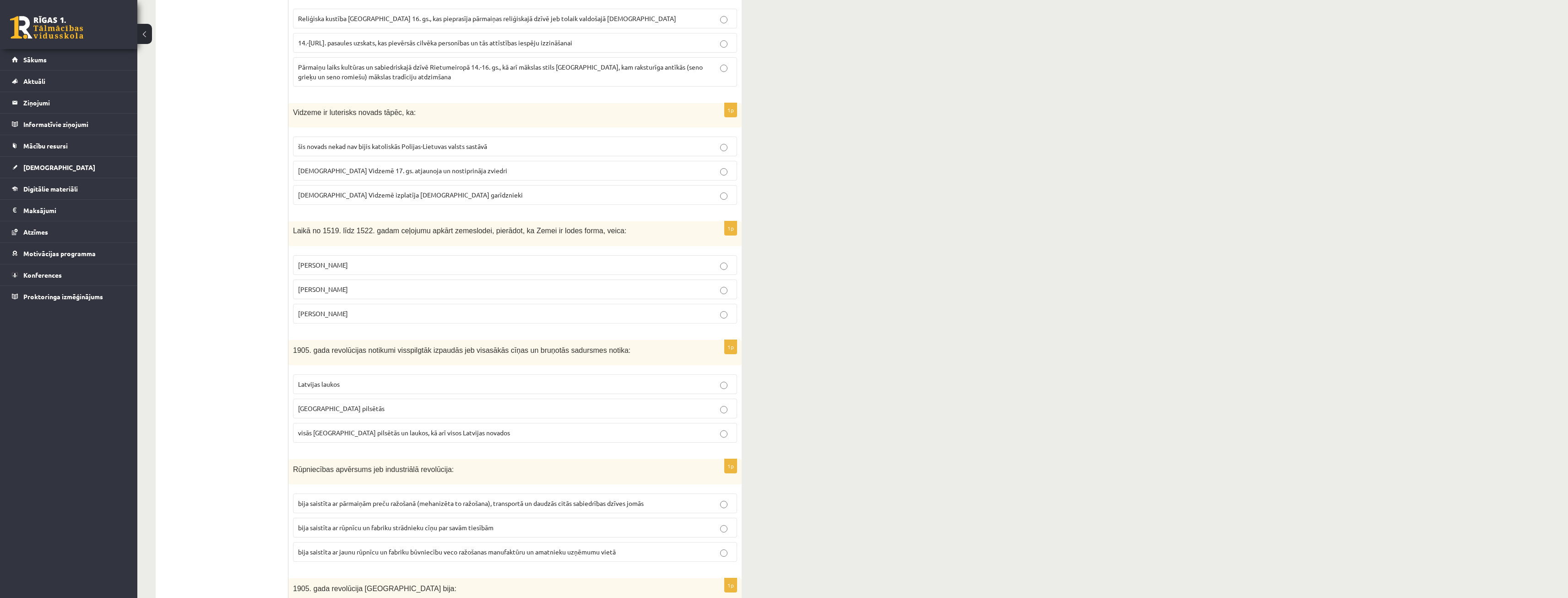
scroll to position [1557, 0]
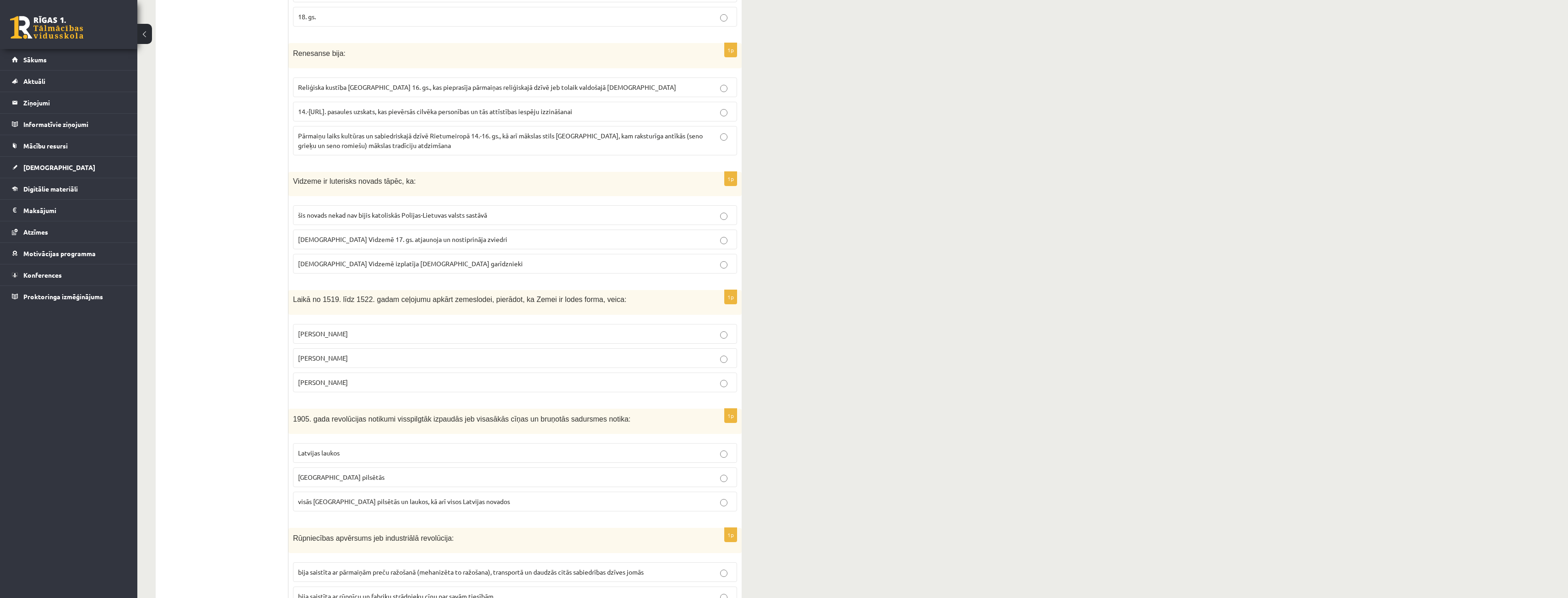
click at [378, 226] on fieldset "šis novads nekad nav bijis katoliskās Polijas-Lietuvas valsts sastāvā luterānis…" at bounding box center [515, 238] width 444 height 76
click at [380, 235] on p "luterānismu Vidzemē 17. gs. atjaunoja un nostiprināja zviedri" at bounding box center [514, 240] width 434 height 10
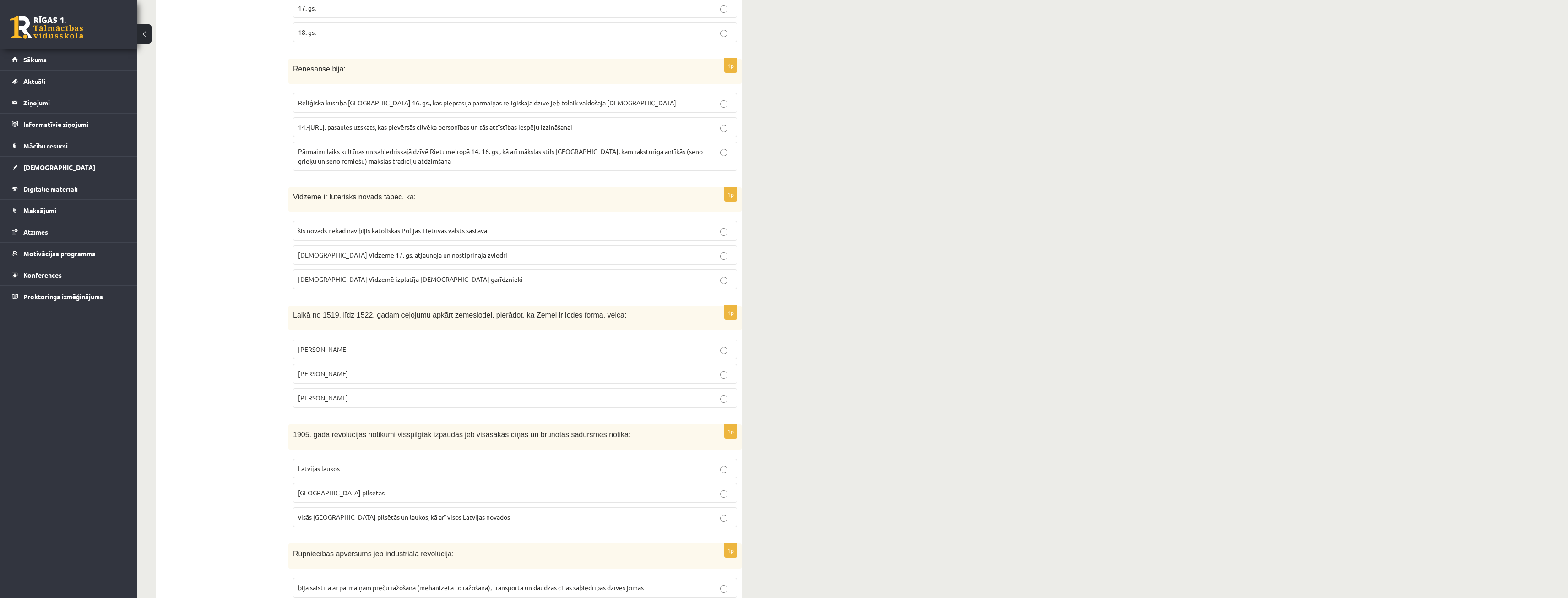
scroll to position [1465, 0]
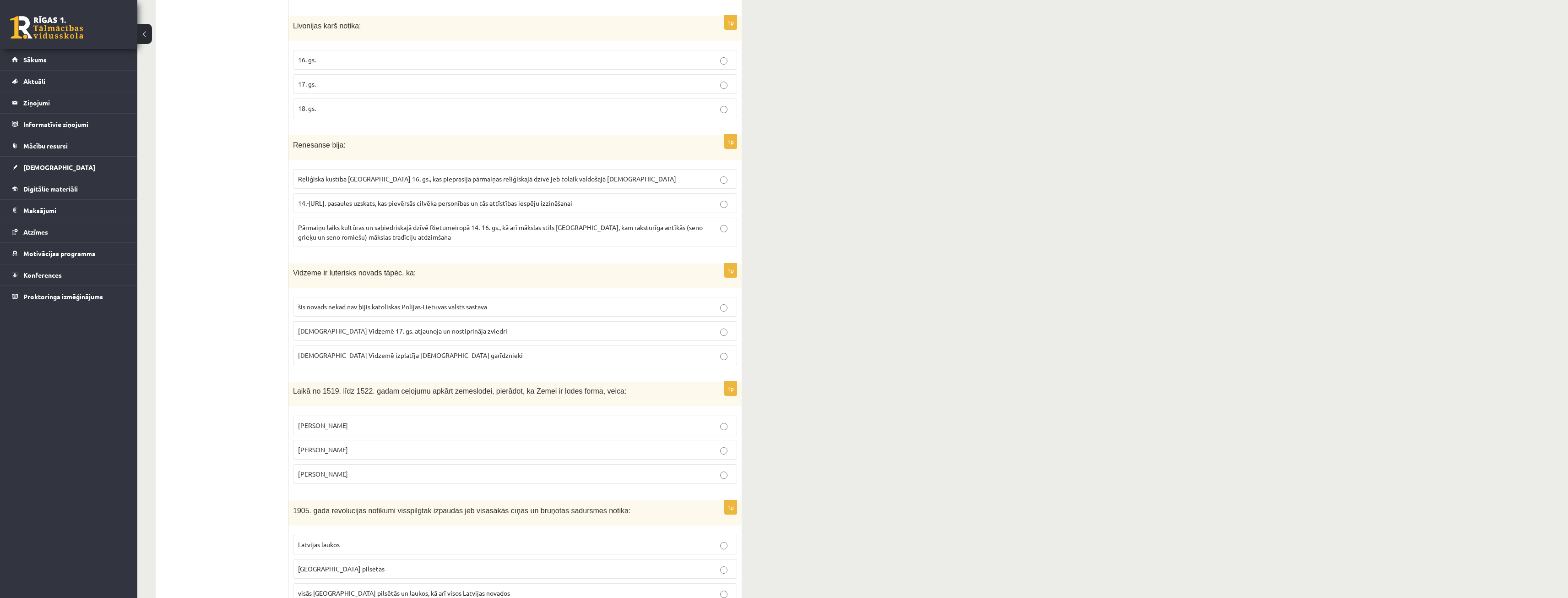
click at [436, 204] on span "14.-16.gs. pasaules uzskats, kas pievērsās cilvēka personības un tās attīstības…" at bounding box center [435, 203] width 274 height 8
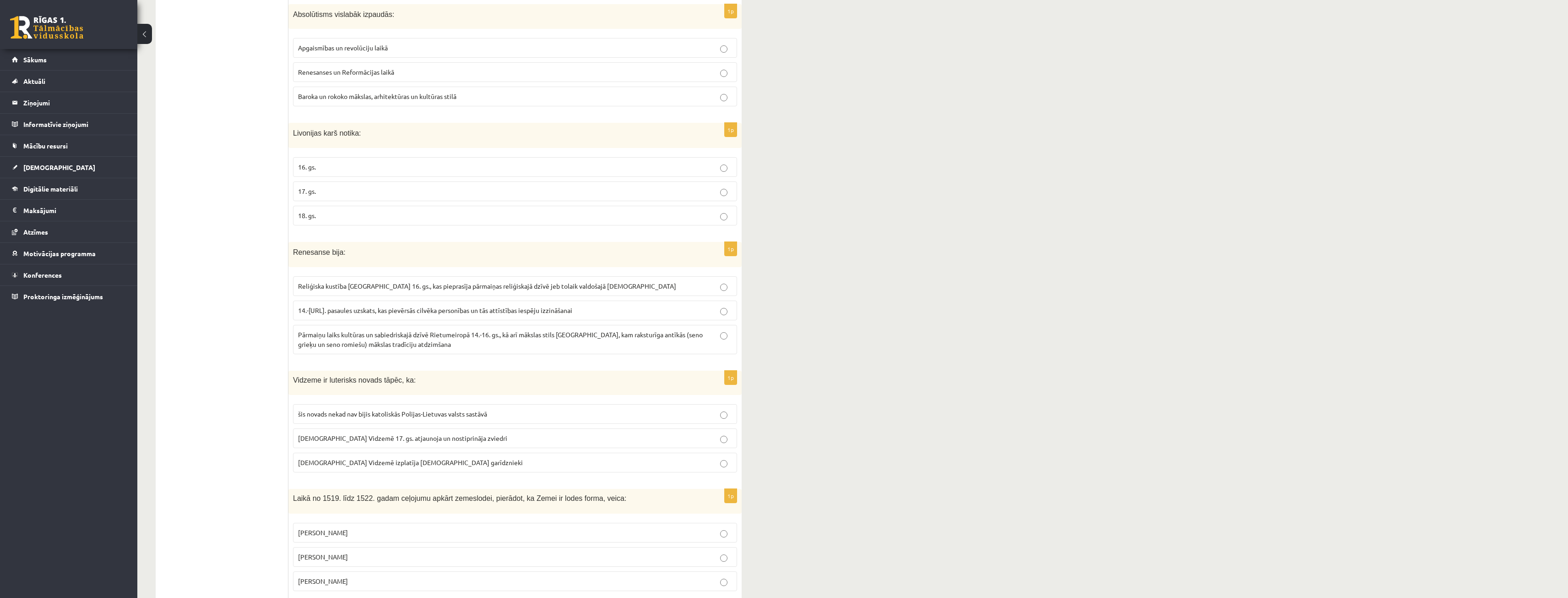
scroll to position [1329, 0]
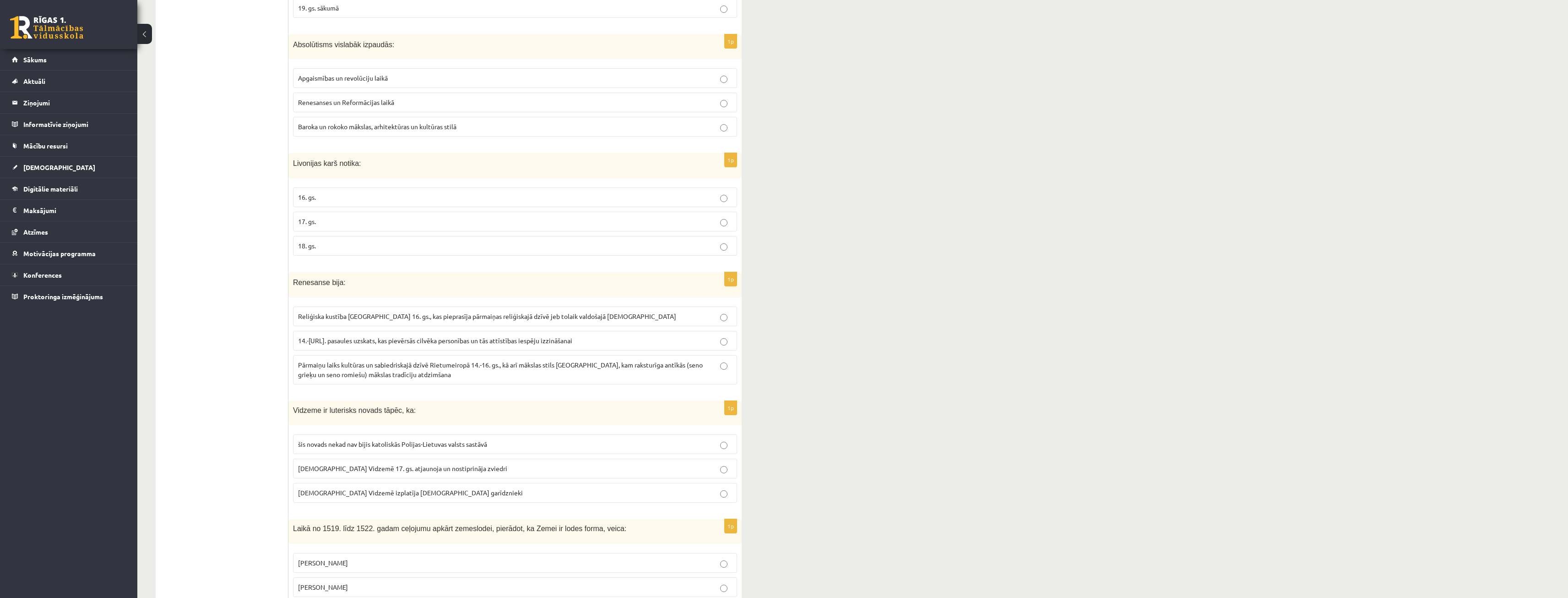
click at [318, 203] on label "16. gs." at bounding box center [515, 197] width 444 height 19
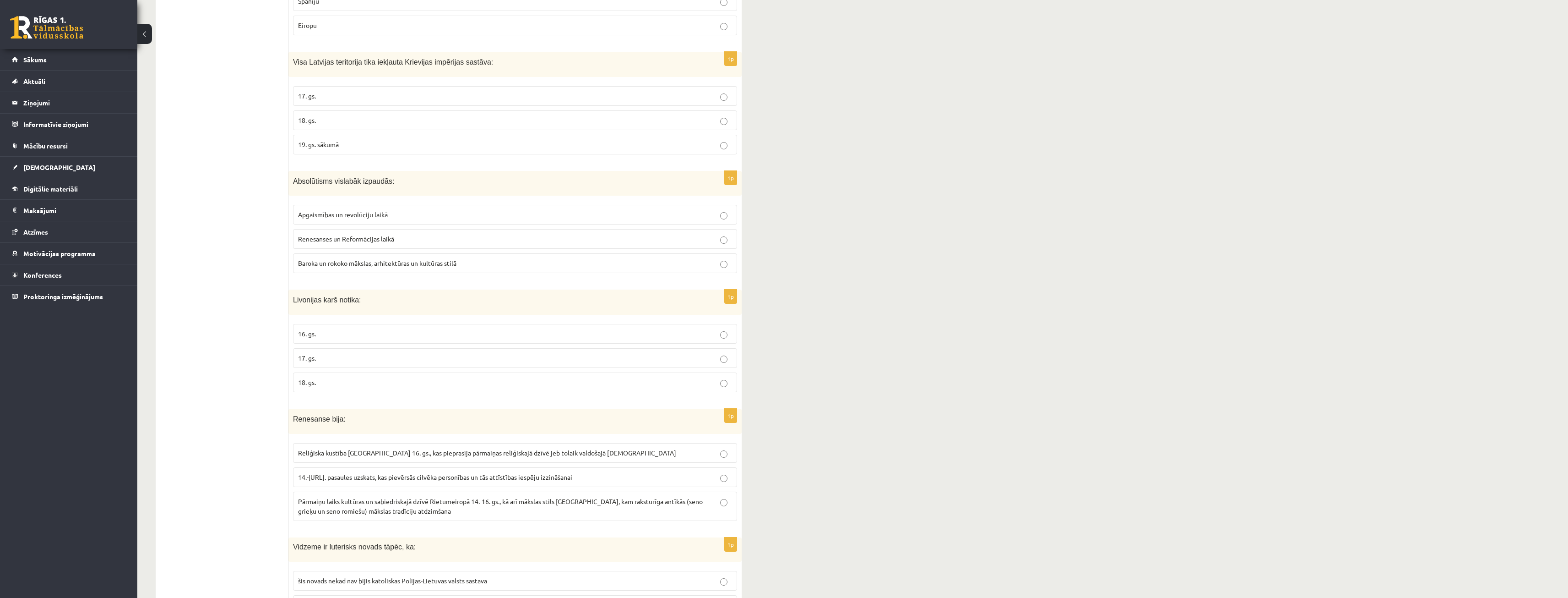
scroll to position [1191, 0]
click at [348, 244] on span "Renesanses un Reformācijas laikā" at bounding box center [346, 240] width 96 height 8
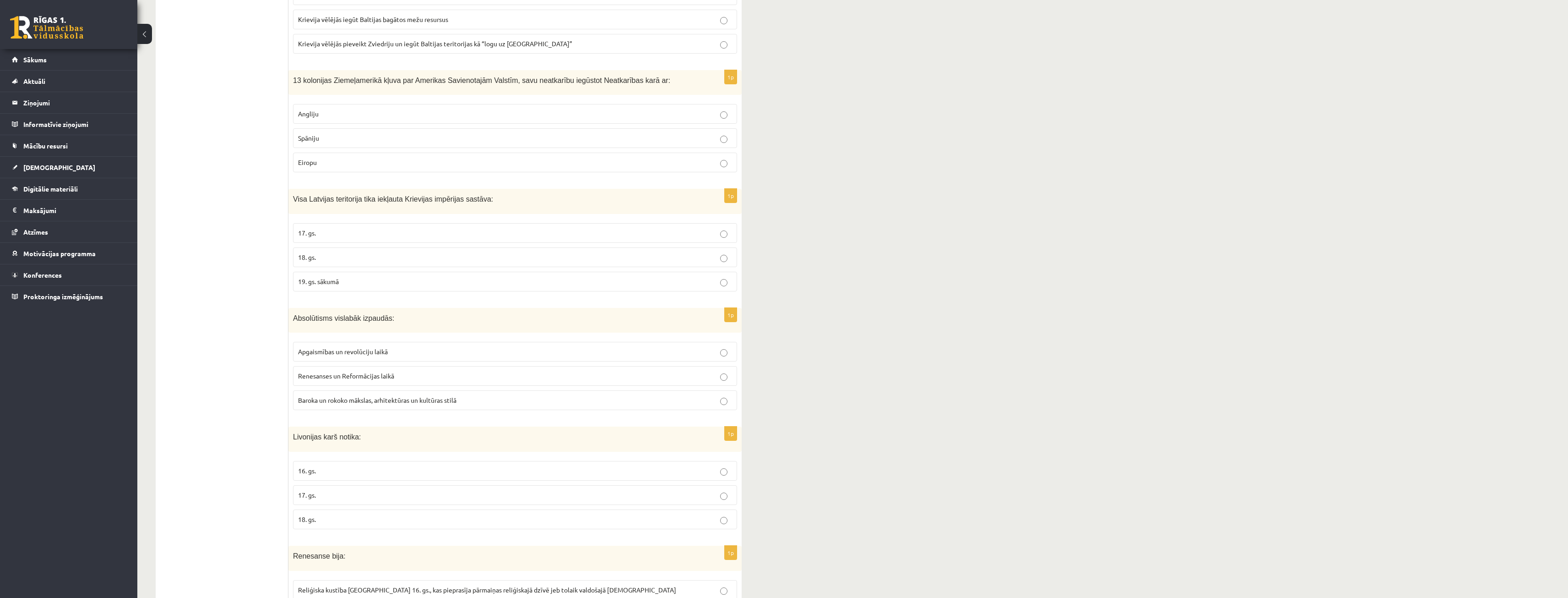
scroll to position [1054, 0]
click at [366, 239] on p "17. gs." at bounding box center [514, 234] width 434 height 10
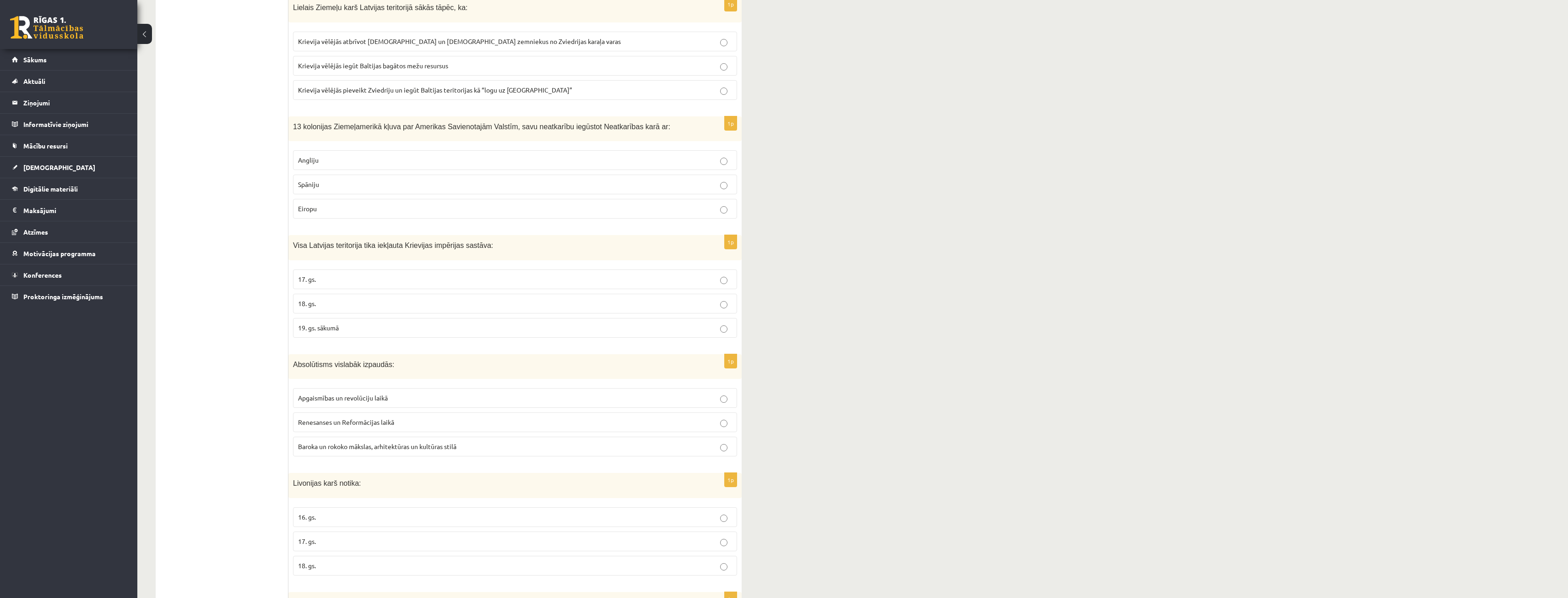
scroll to position [1008, 0]
click at [360, 213] on p "Eiropu" at bounding box center [514, 210] width 434 height 10
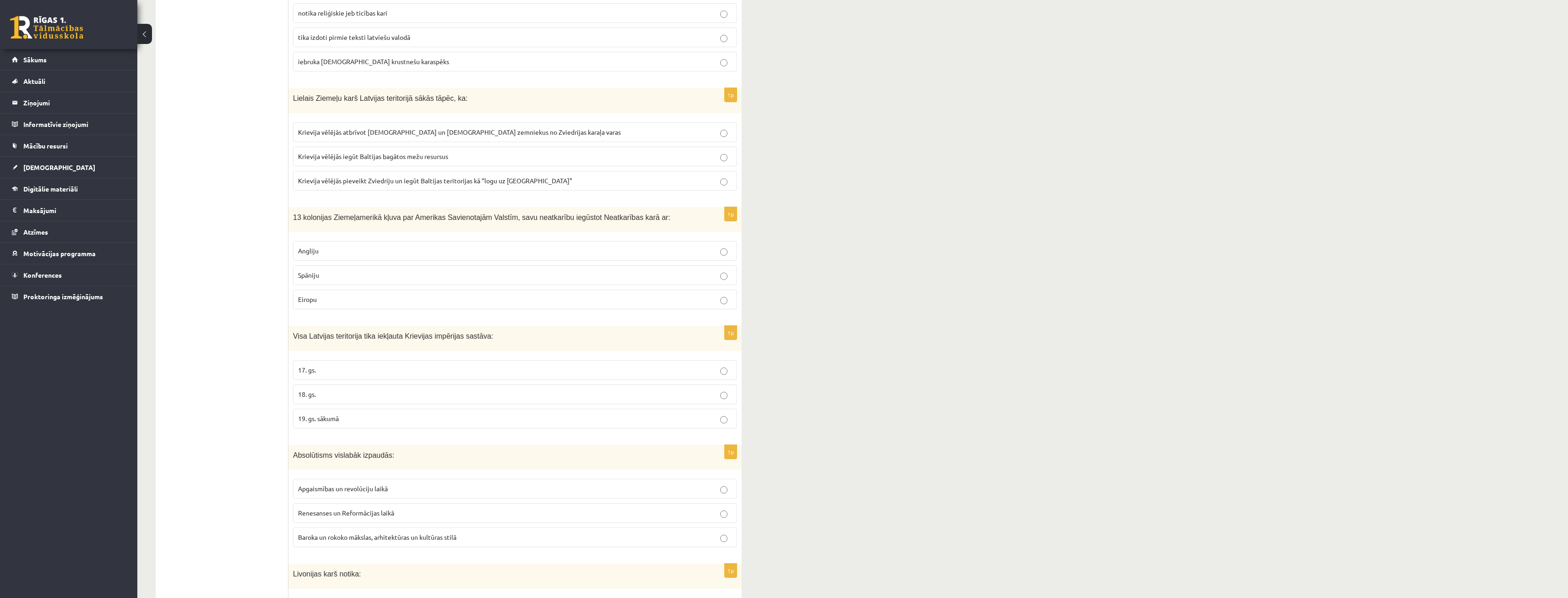
scroll to position [916, 0]
click at [337, 254] on p "Angliju" at bounding box center [514, 253] width 434 height 10
click at [342, 279] on p "Spāniju" at bounding box center [514, 277] width 434 height 10
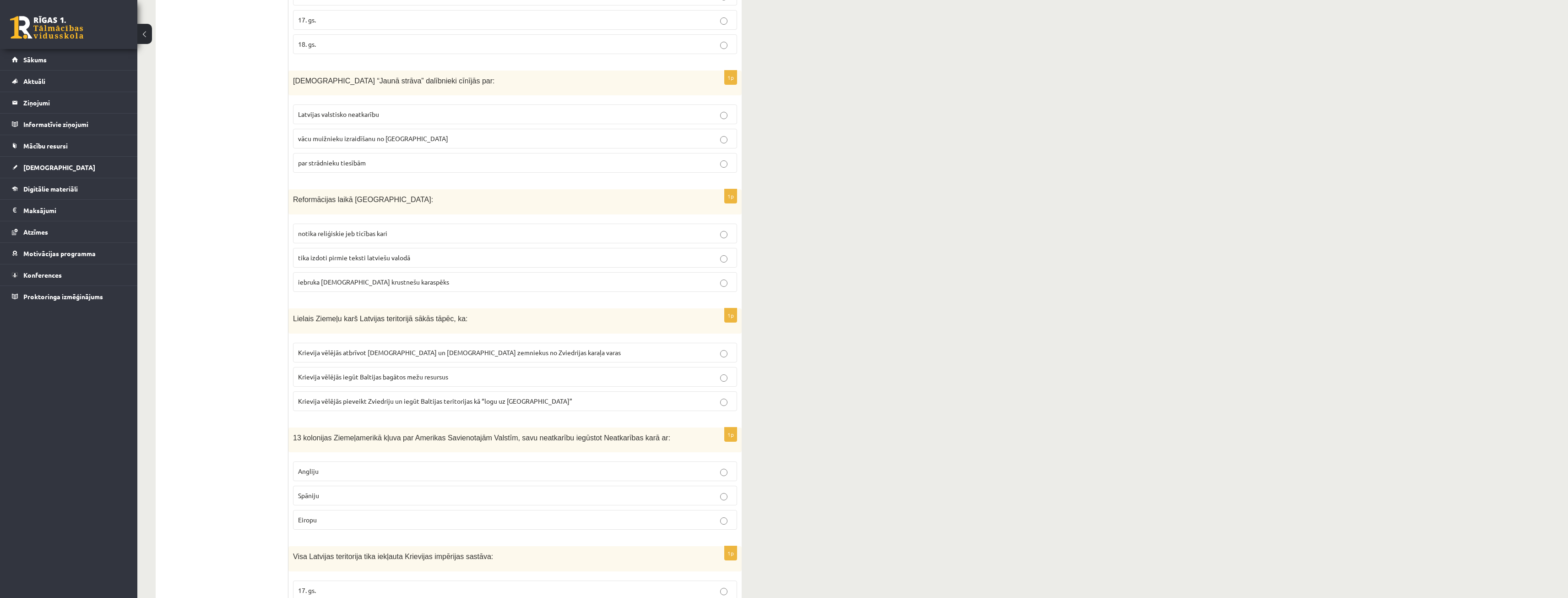
scroll to position [687, 0]
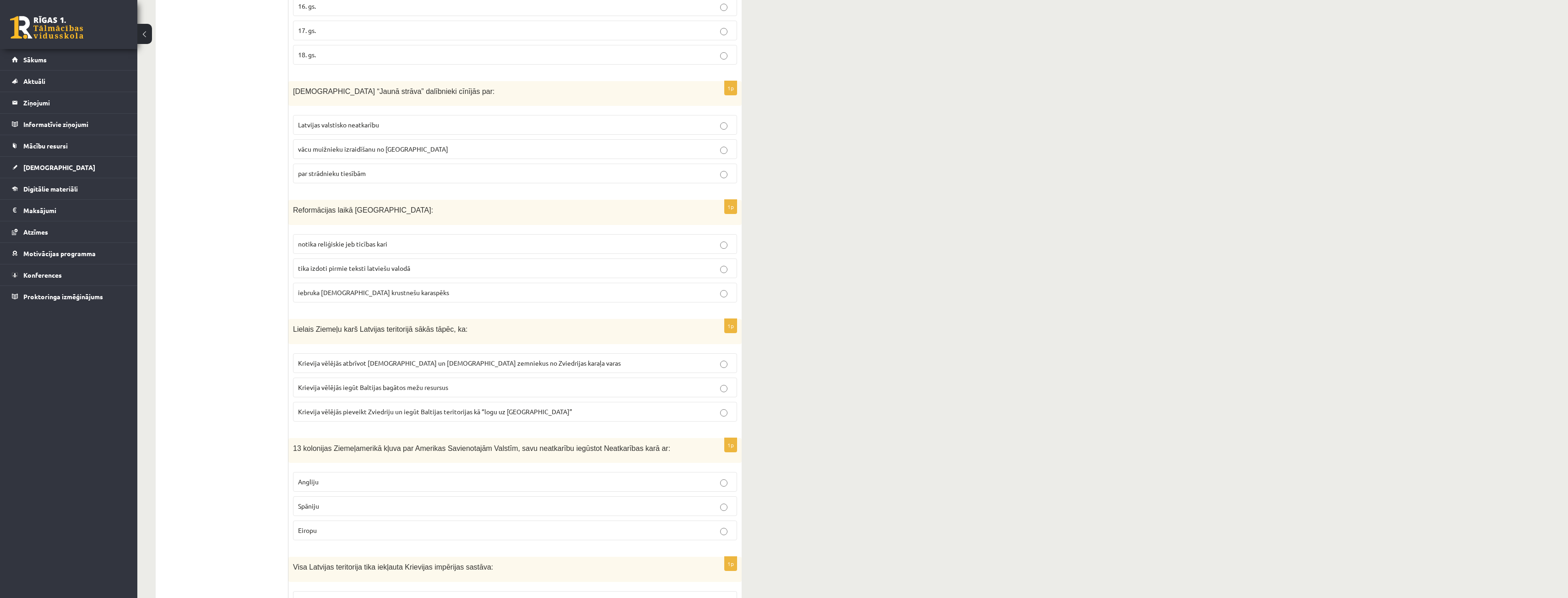
click at [450, 381] on label "Krievija vēlējās iegūt Baltijas bagātos mežu resursus" at bounding box center [515, 387] width 444 height 19
click at [487, 372] on label "Krievija vēlējās atbrīvot latviešu un igauņu zemniekus no Zviedrijas karaļa var…" at bounding box center [515, 363] width 444 height 19
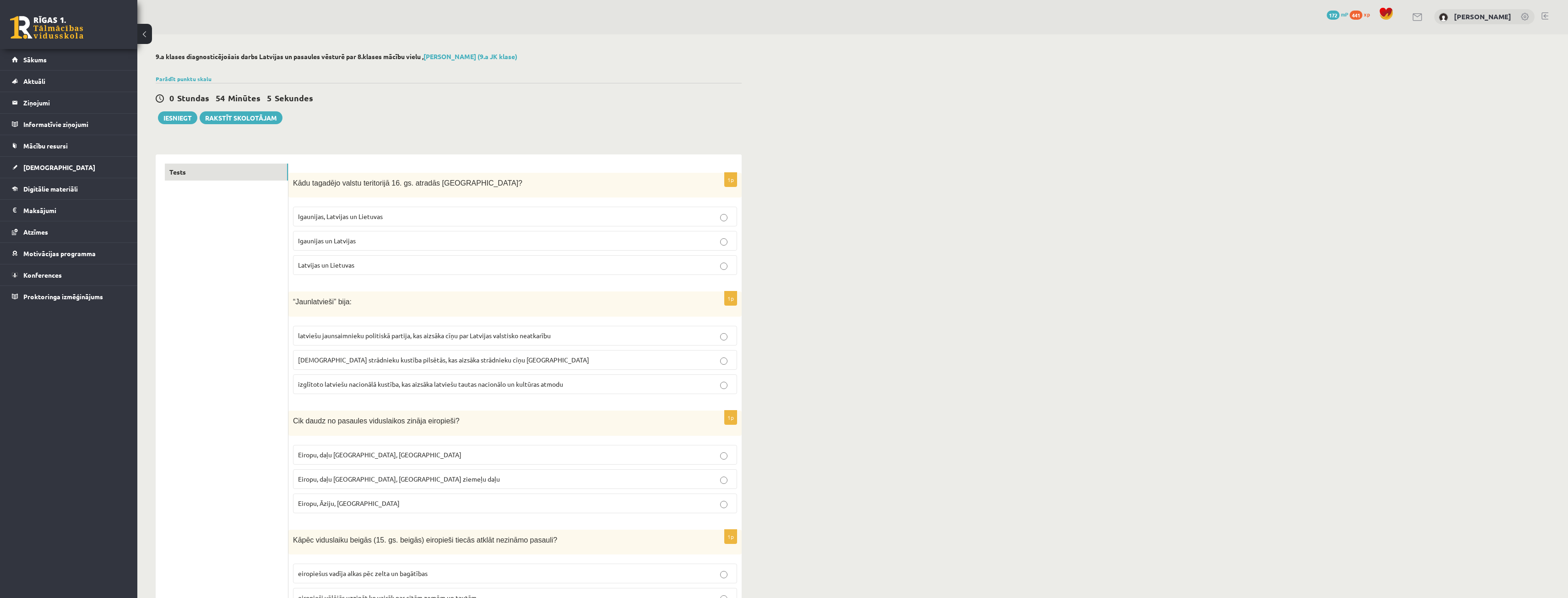
scroll to position [0, 0]
click at [189, 121] on button "Iesniegt" at bounding box center [178, 119] width 40 height 13
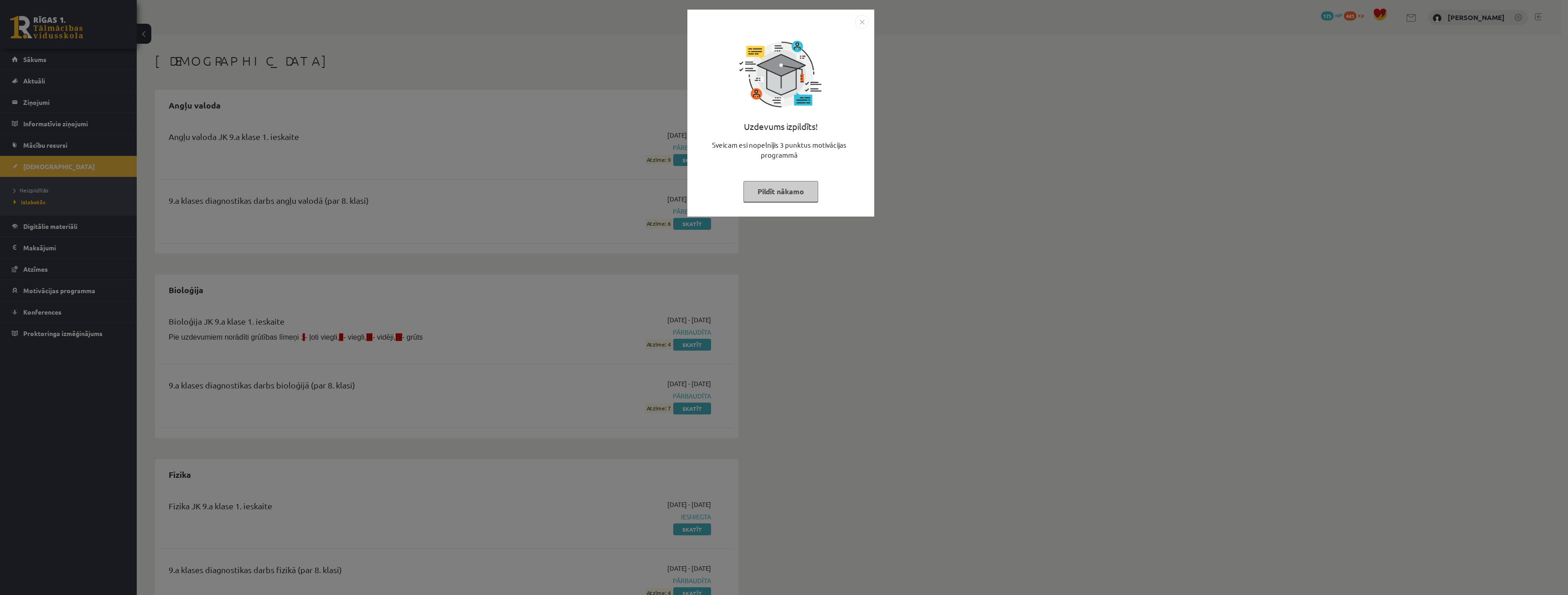
click at [803, 192] on button "Pildīt nākamo" at bounding box center [781, 191] width 75 height 21
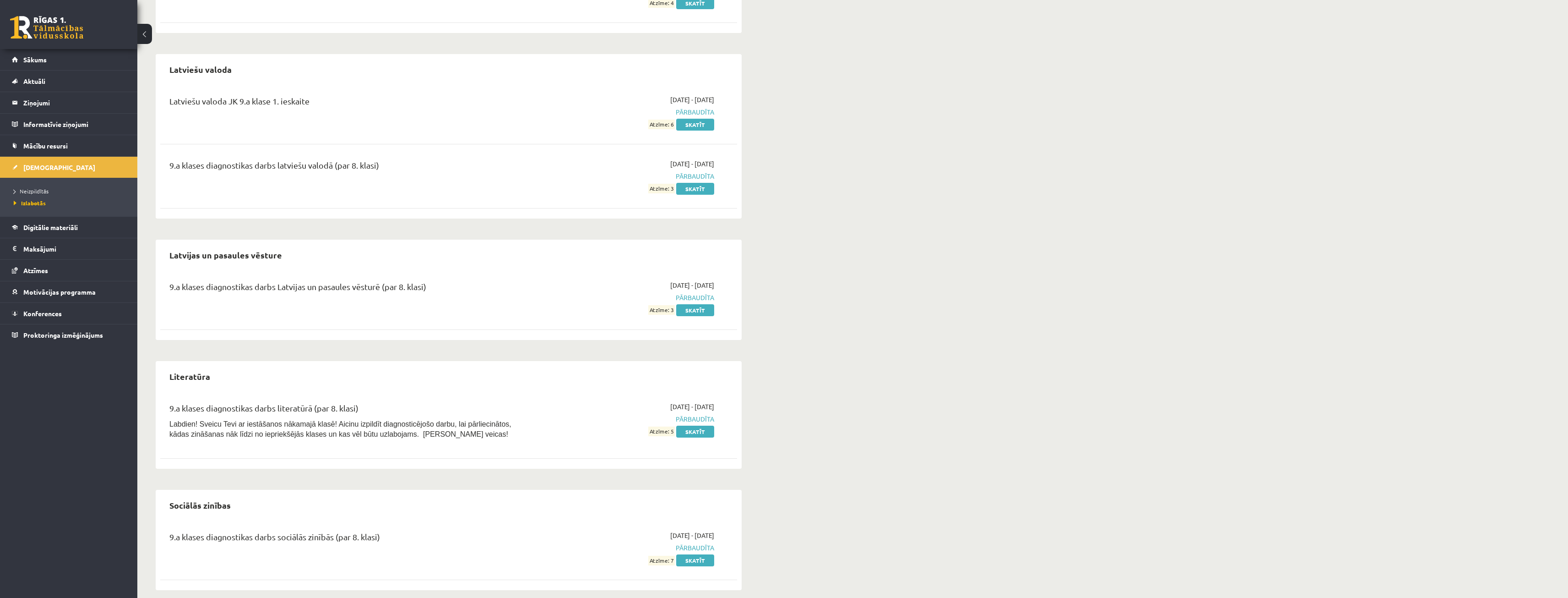
scroll to position [587, 0]
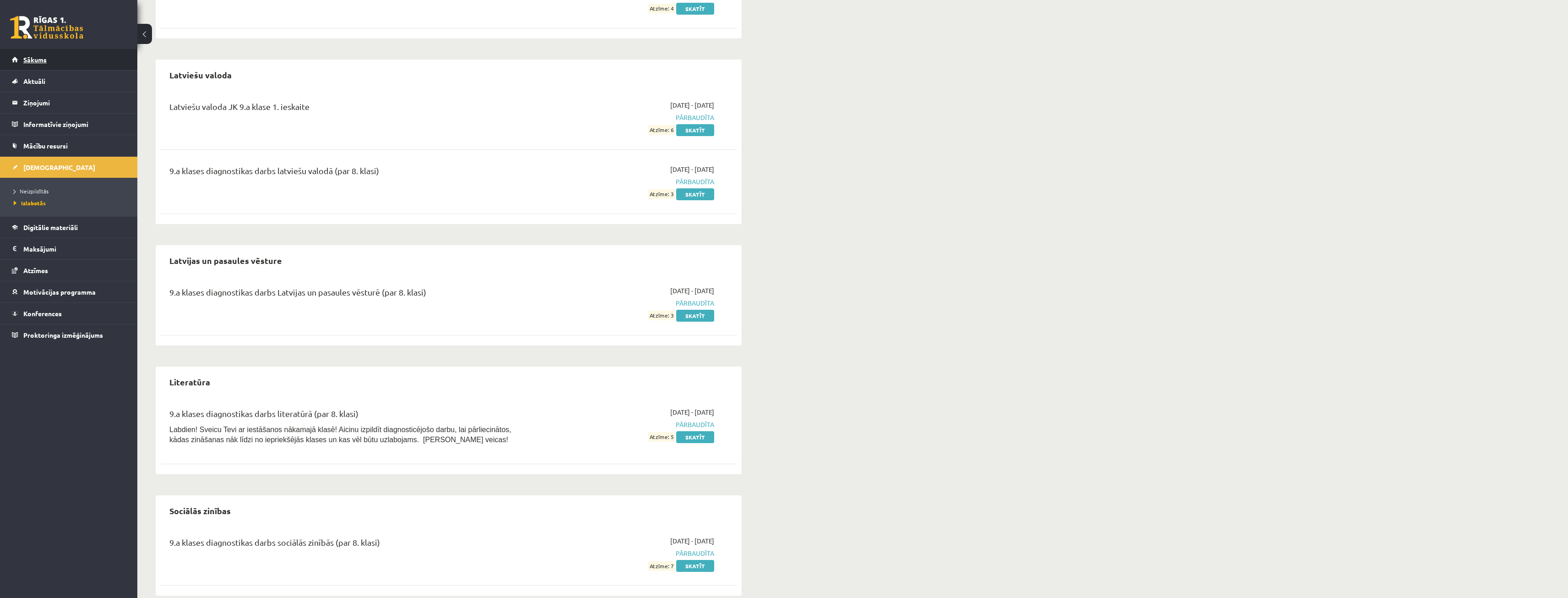
click at [40, 58] on span "Sākums" at bounding box center [35, 60] width 24 height 8
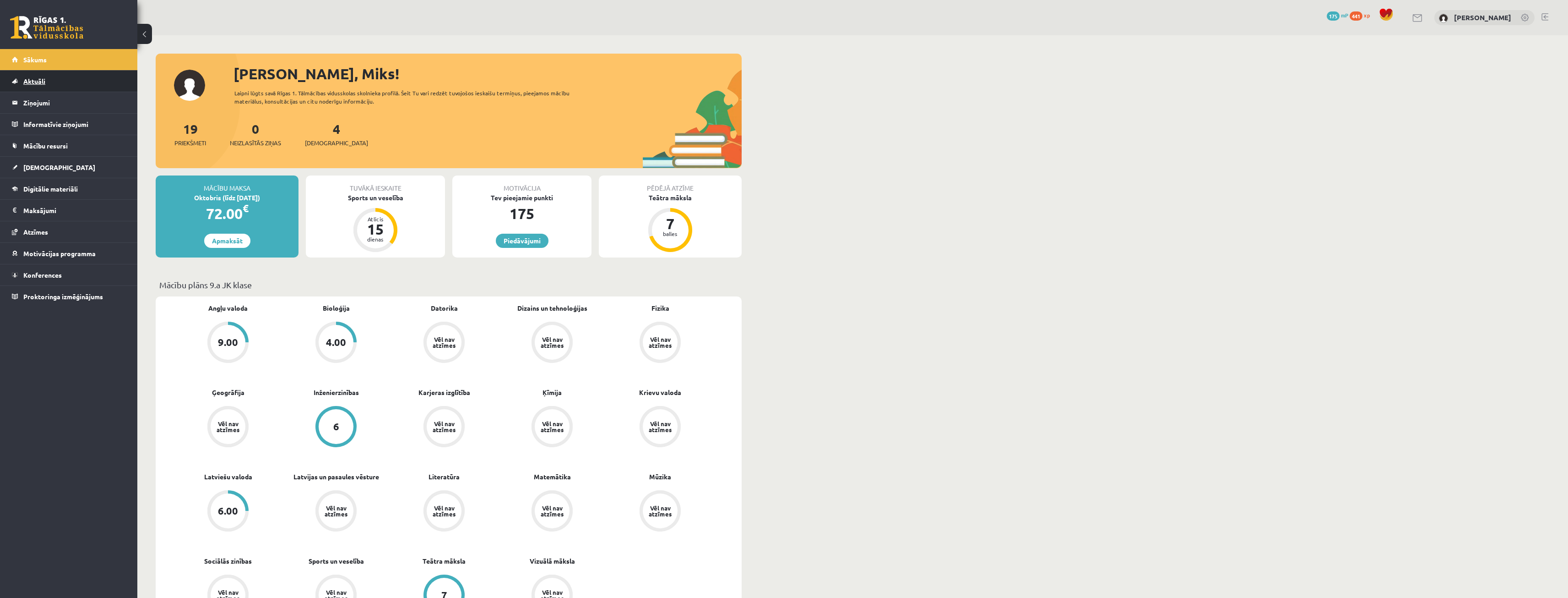
click at [31, 87] on link "Aktuāli" at bounding box center [69, 81] width 114 height 21
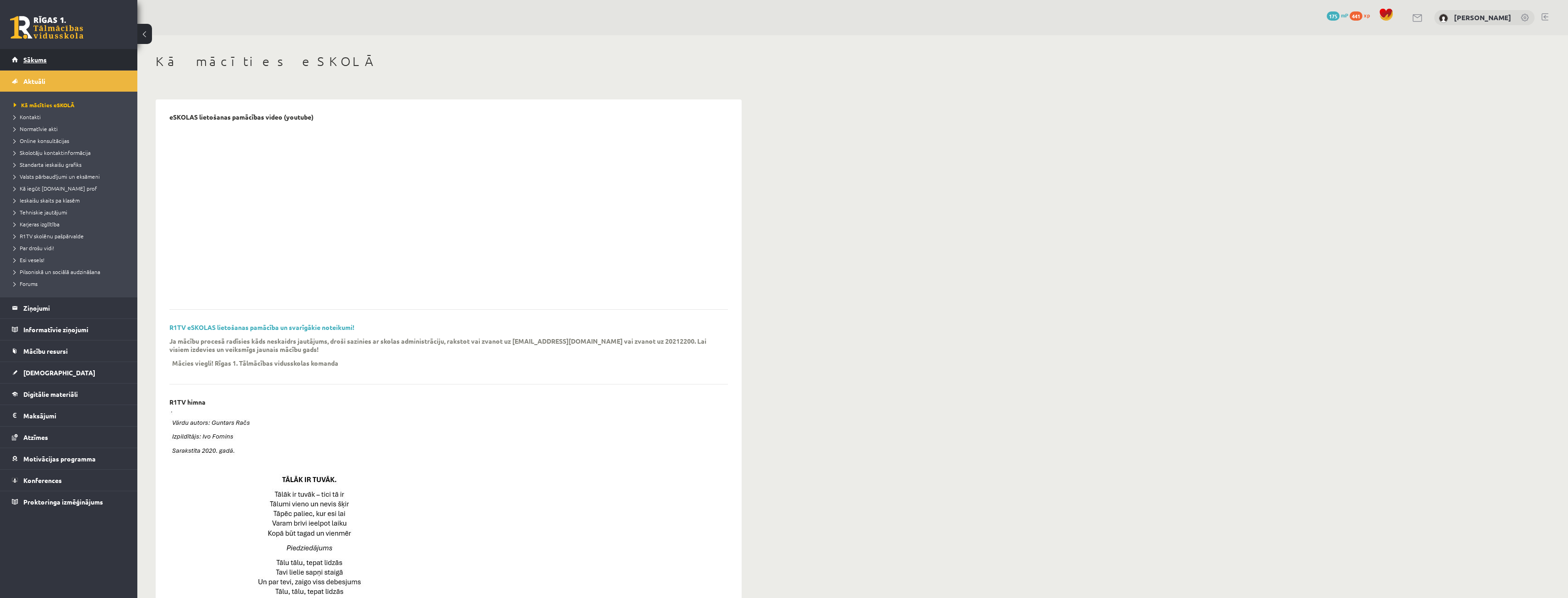
click at [37, 66] on link "Sākums" at bounding box center [69, 60] width 114 height 21
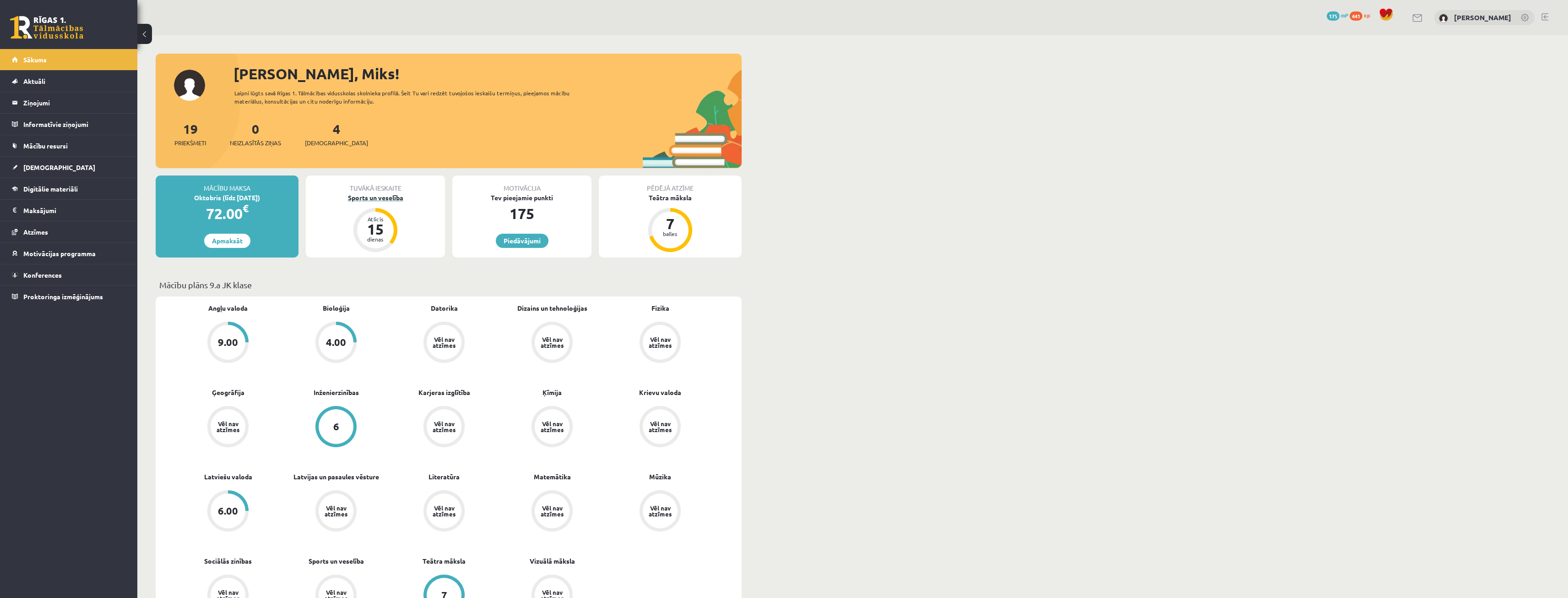
click at [380, 198] on div "Sports un veselība" at bounding box center [376, 198] width 139 height 10
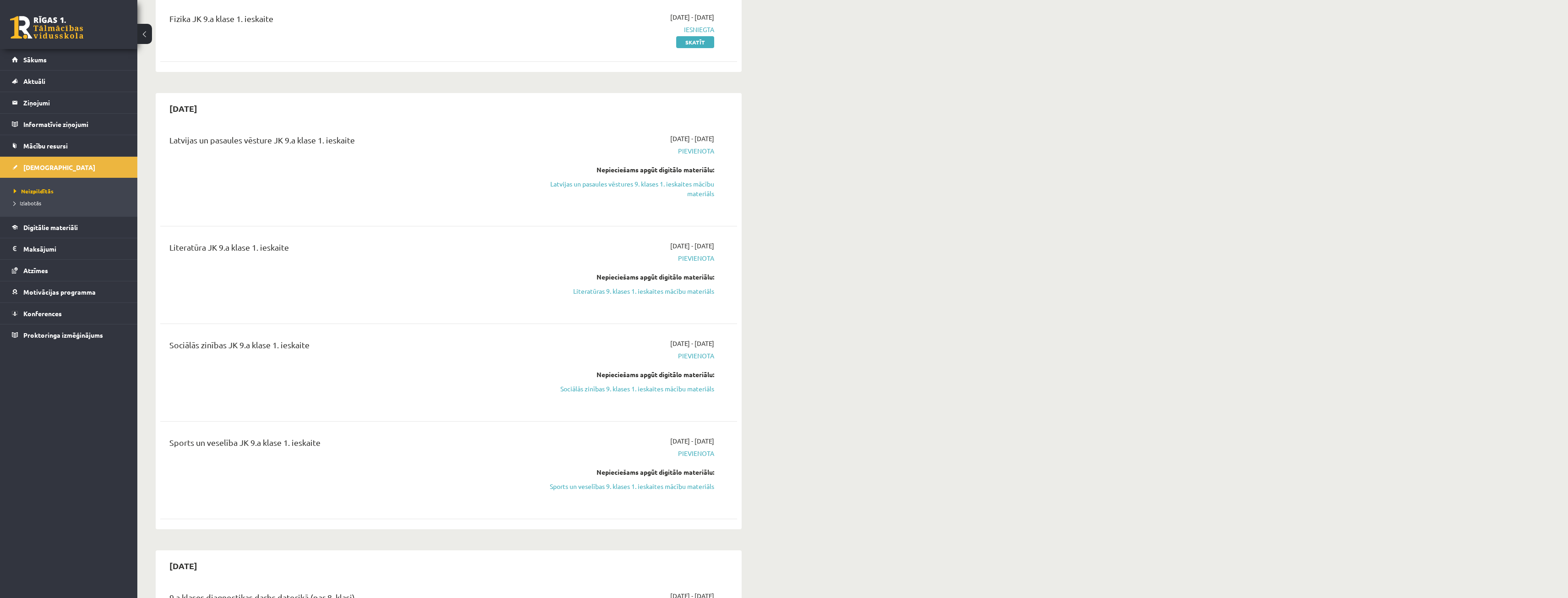
scroll to position [138, 0]
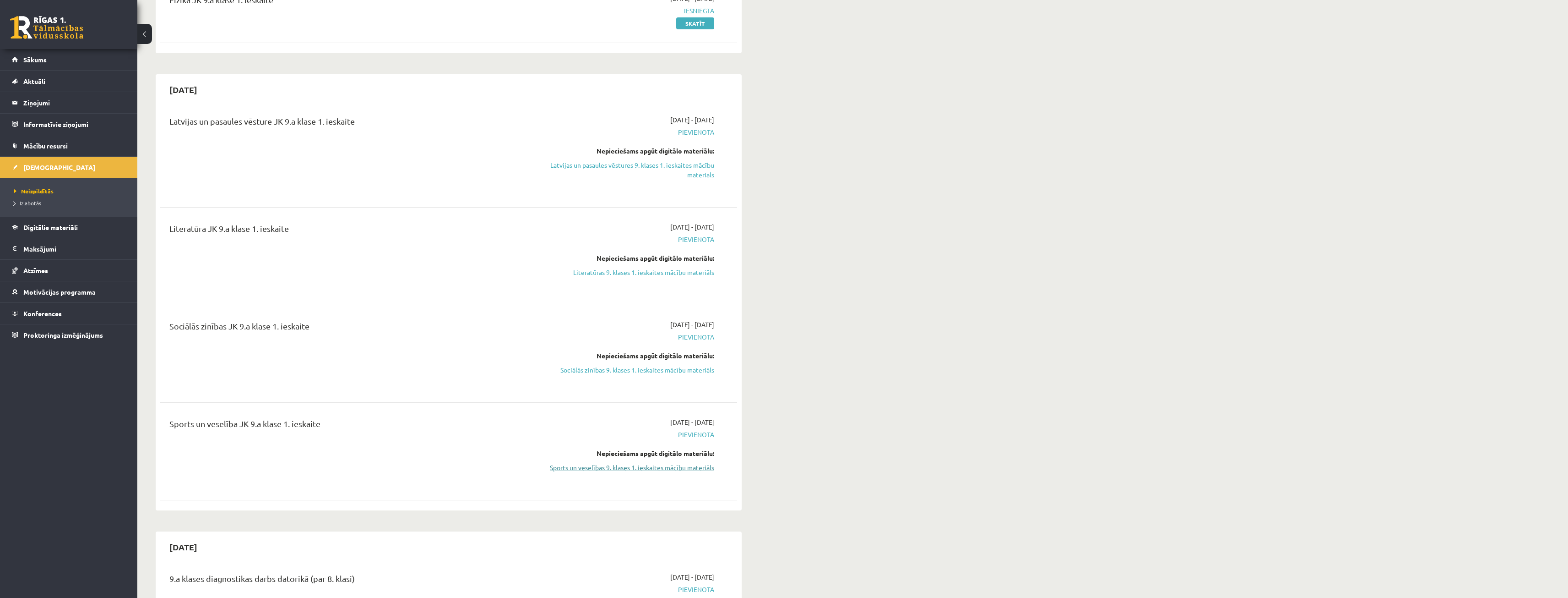
click at [663, 471] on link "Sports un veselības 9. klases 1. ieskaites mācību materiāls" at bounding box center [627, 467] width 173 height 10
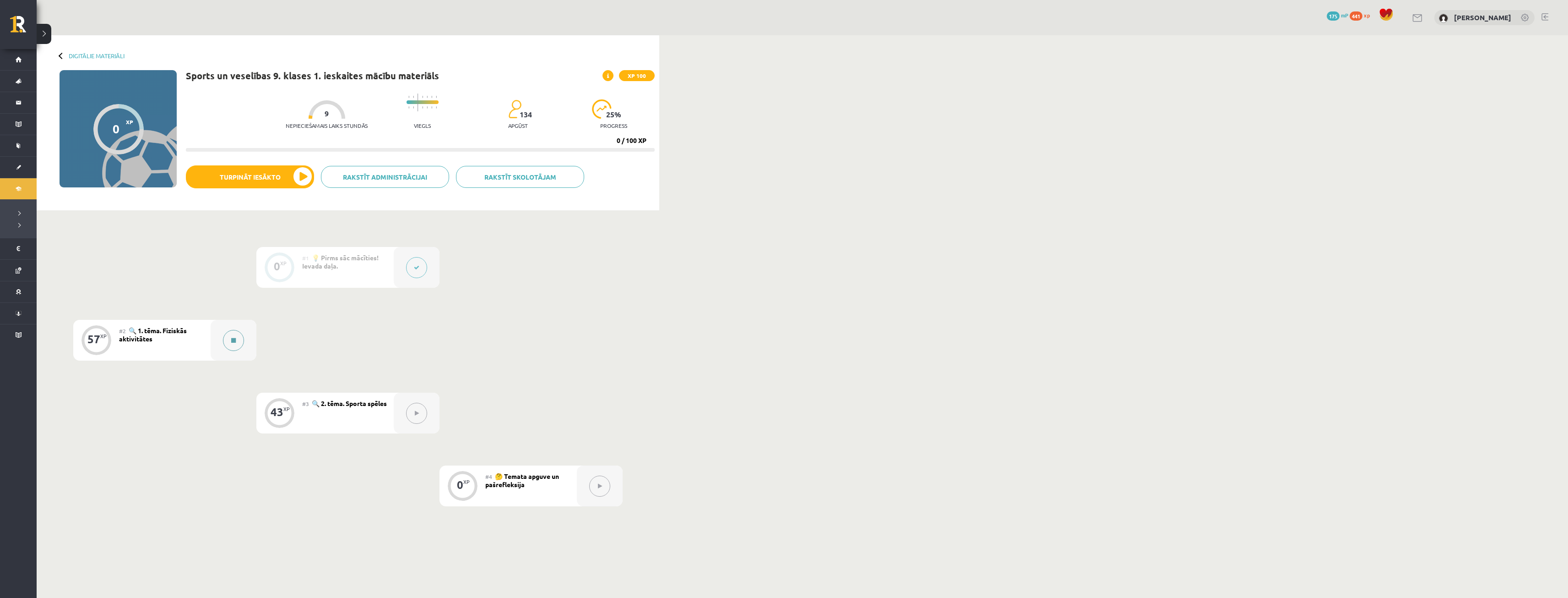
click at [247, 344] on div at bounding box center [233, 340] width 46 height 41
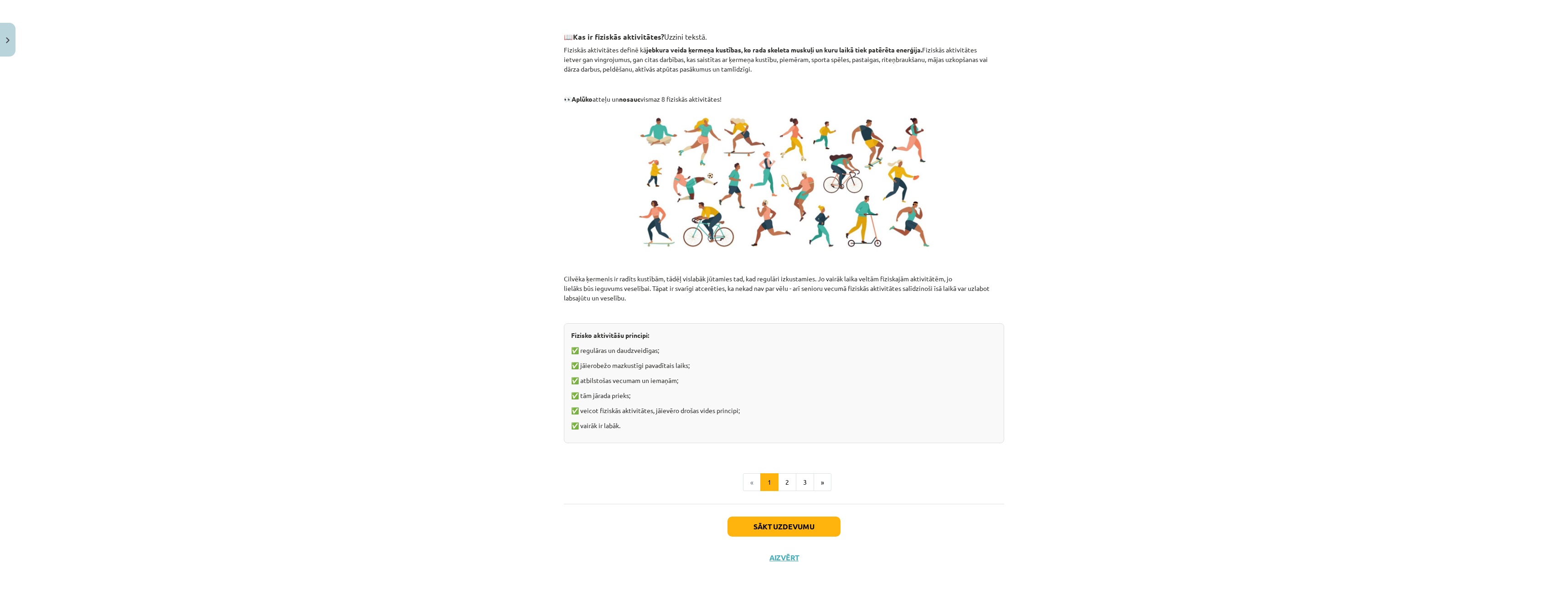
scroll to position [424, 0]
click at [786, 478] on button "2" at bounding box center [787, 482] width 18 height 18
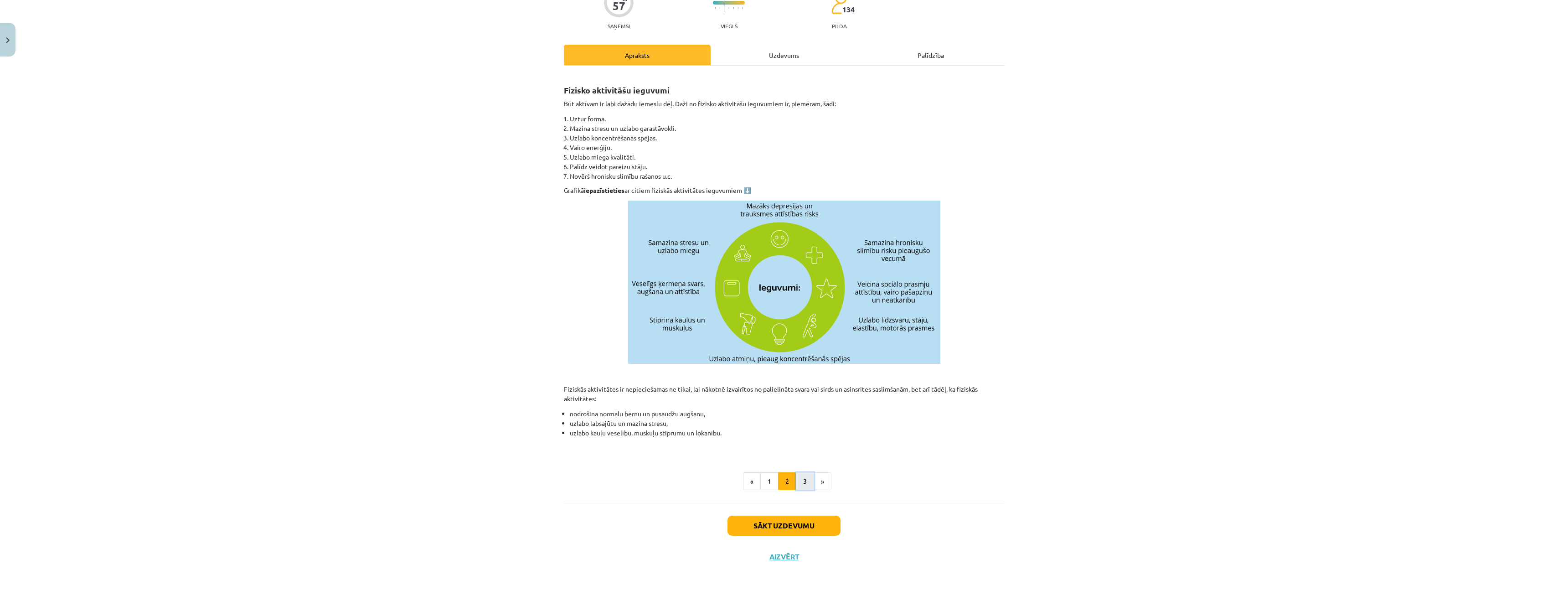
click at [803, 484] on button "3" at bounding box center [805, 481] width 18 height 18
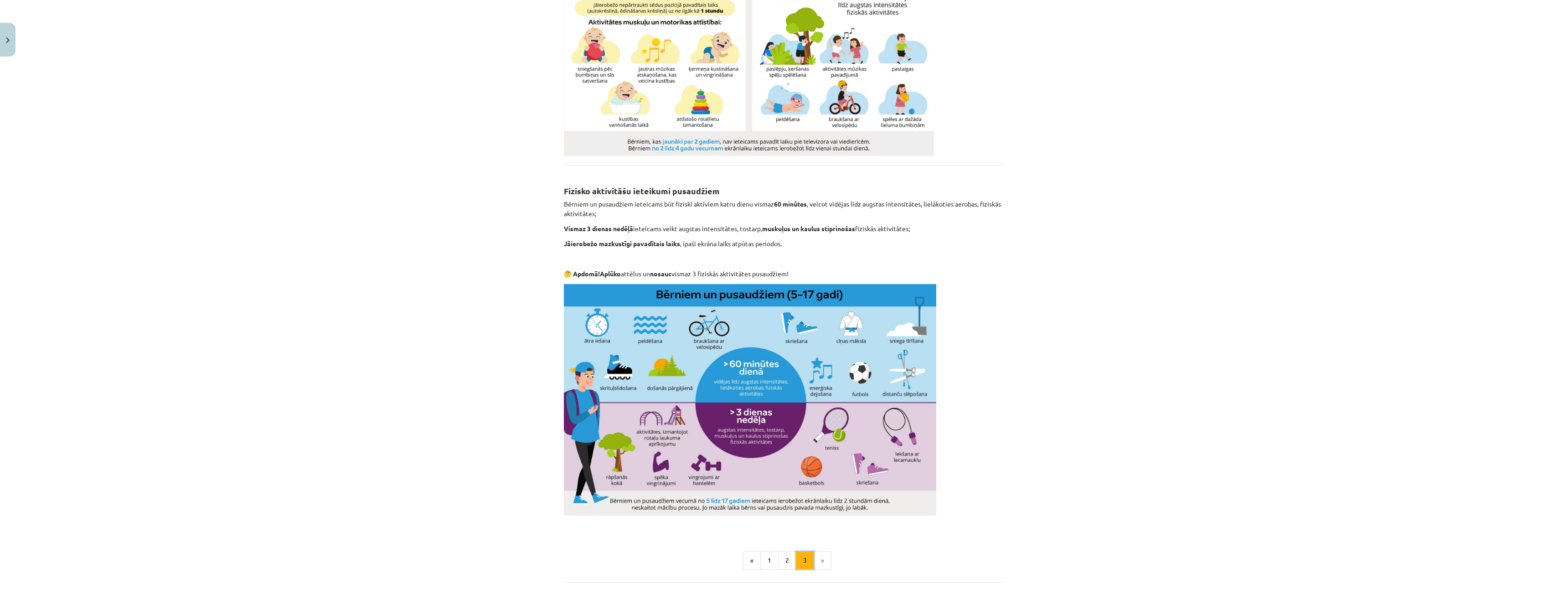
scroll to position [357, 0]
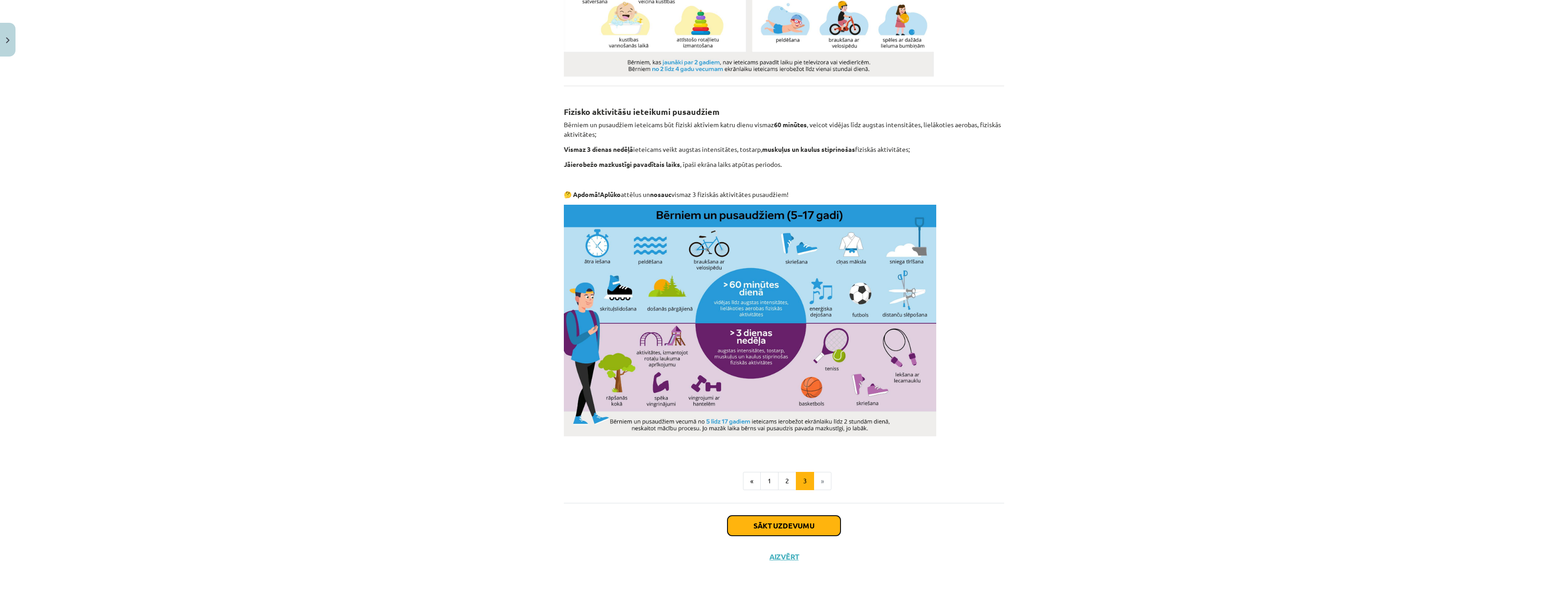
click at [786, 518] on button "Sākt uzdevumu" at bounding box center [784, 525] width 113 height 20
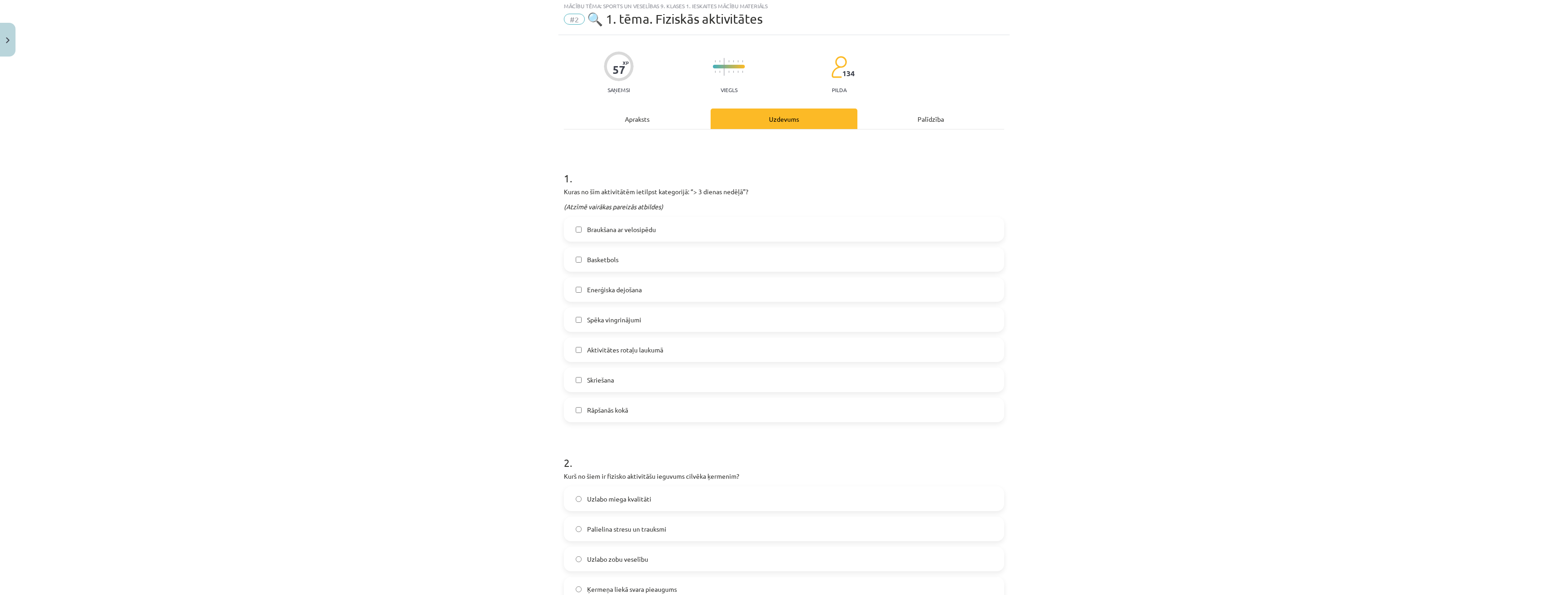
scroll to position [23, 0]
click at [616, 117] on div "Apraksts" at bounding box center [637, 122] width 147 height 21
